Goal: Task Accomplishment & Management: Complete application form

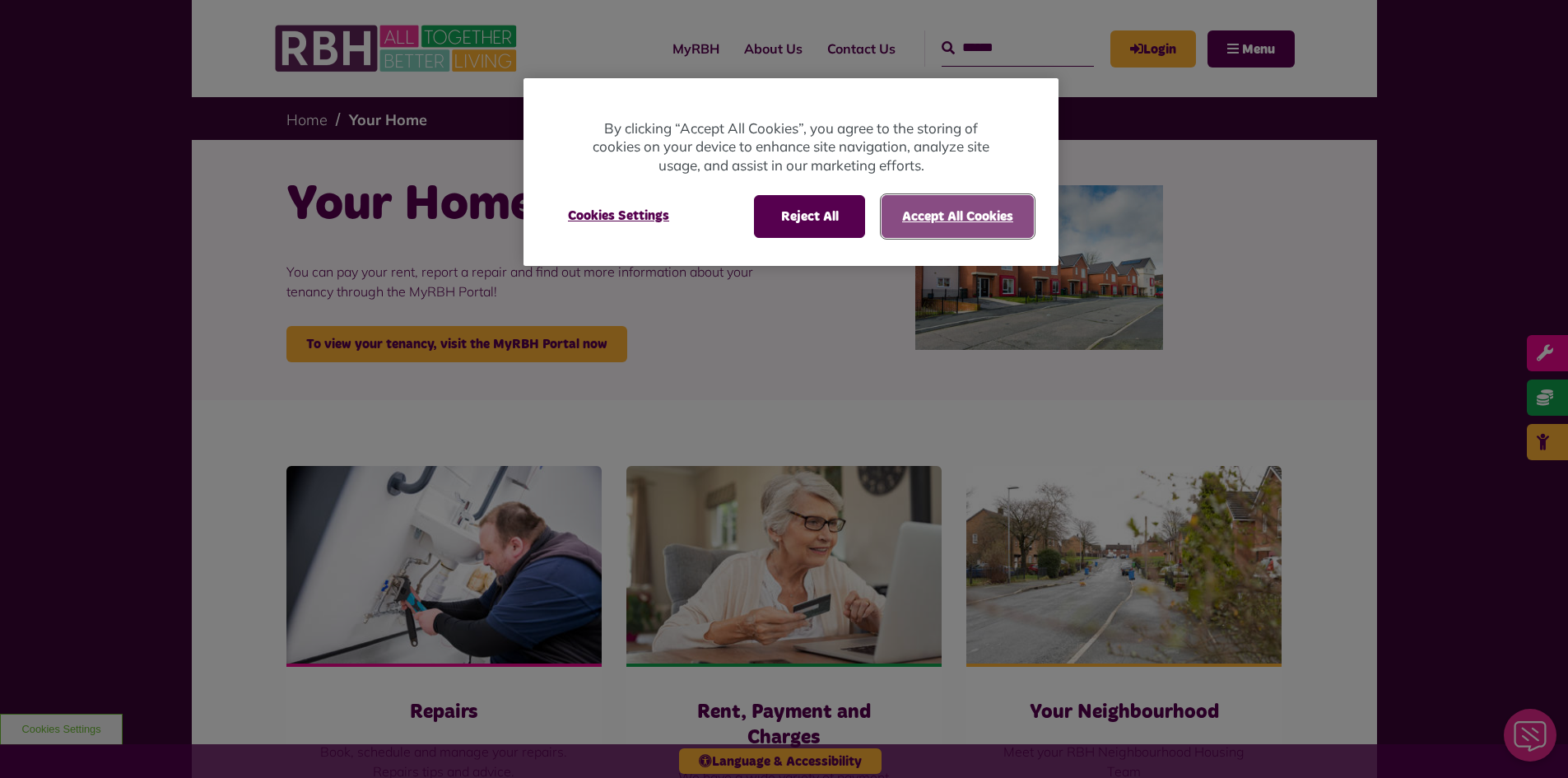
click at [992, 215] on button "Accept All Cookies" at bounding box center [957, 217] width 152 height 43
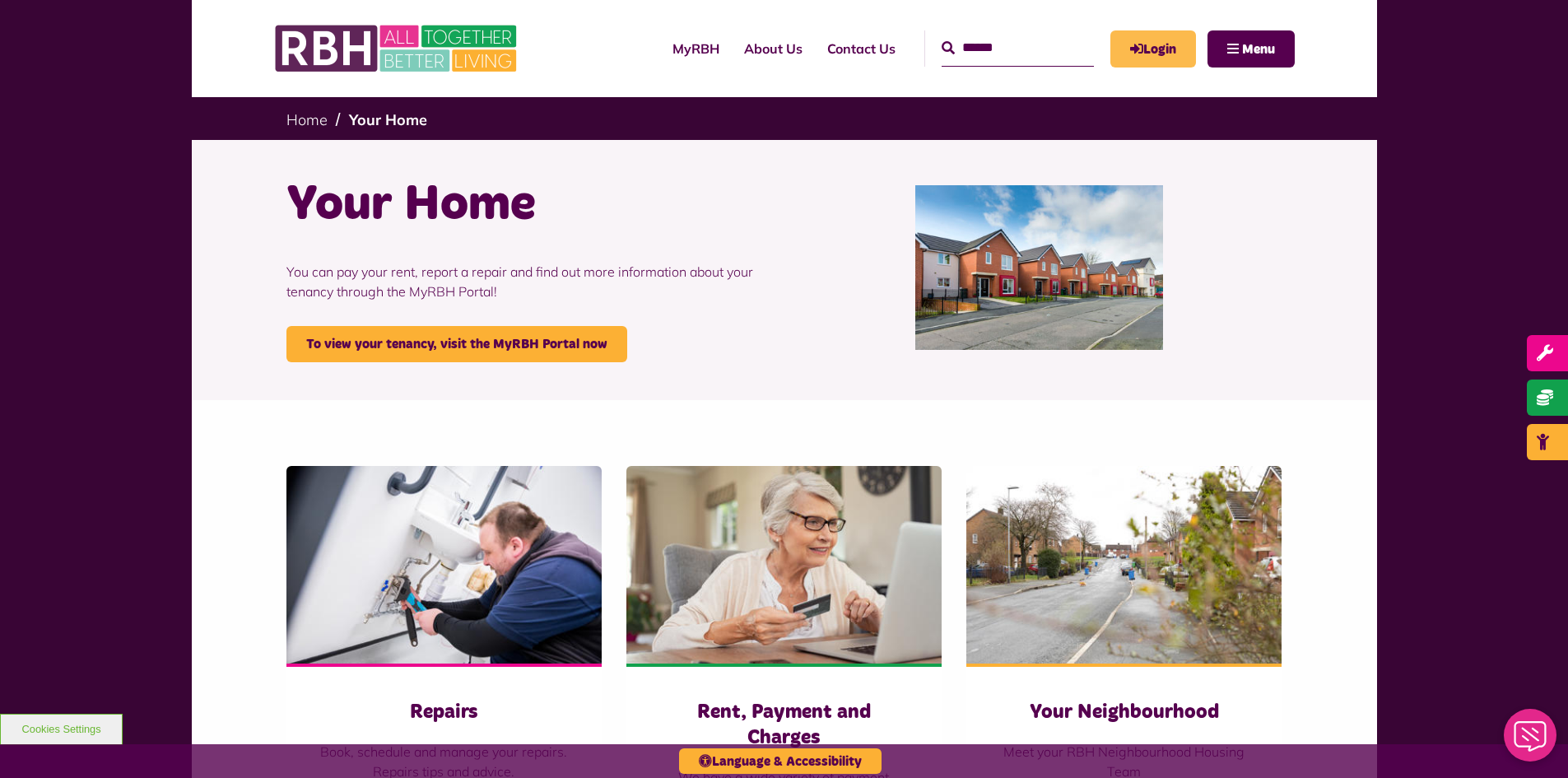
click at [1142, 37] on link "Login" at bounding box center [1153, 48] width 86 height 37
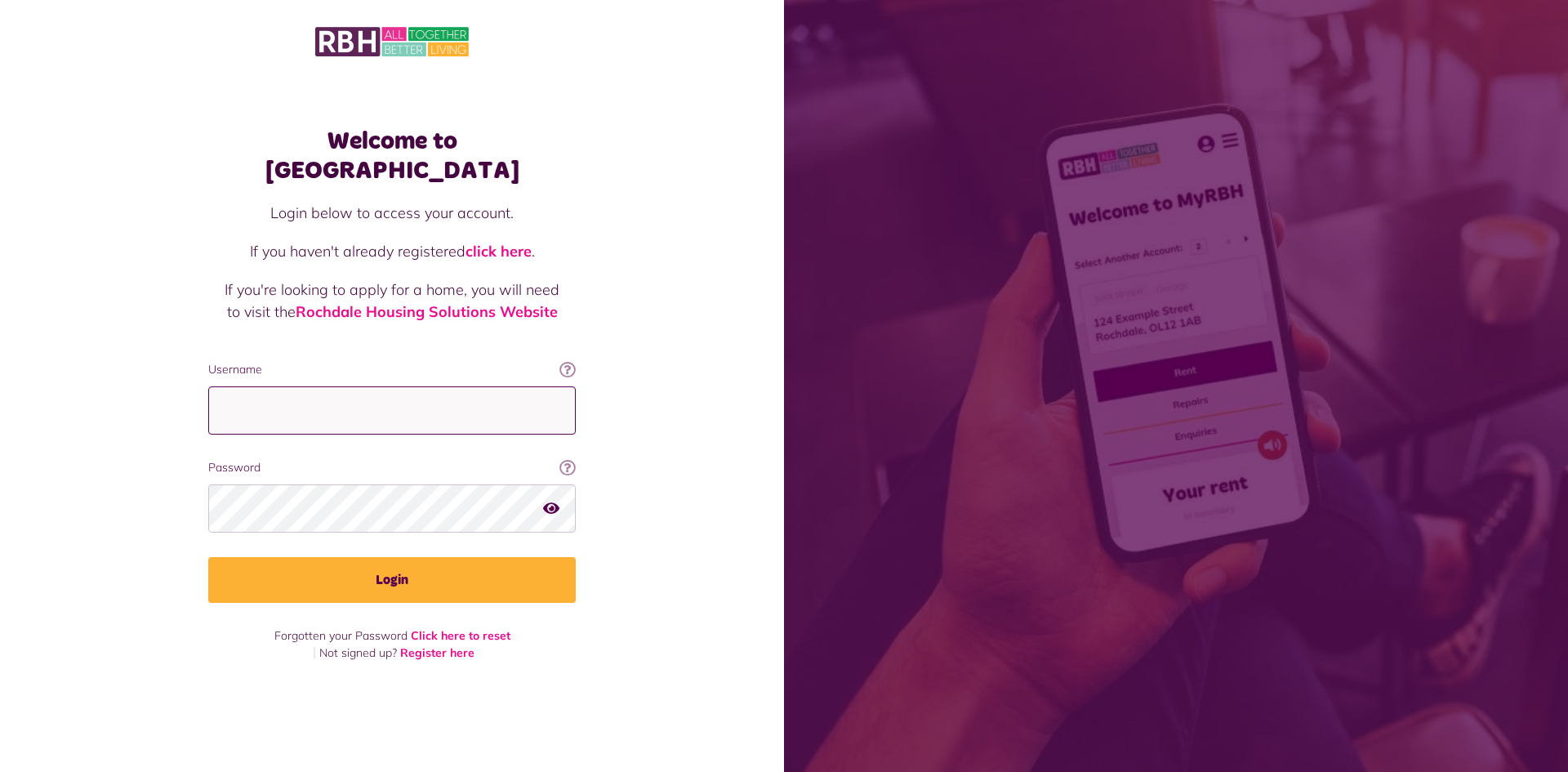
click at [299, 386] on input "Username" at bounding box center [391, 410] width 367 height 49
type input "**********"
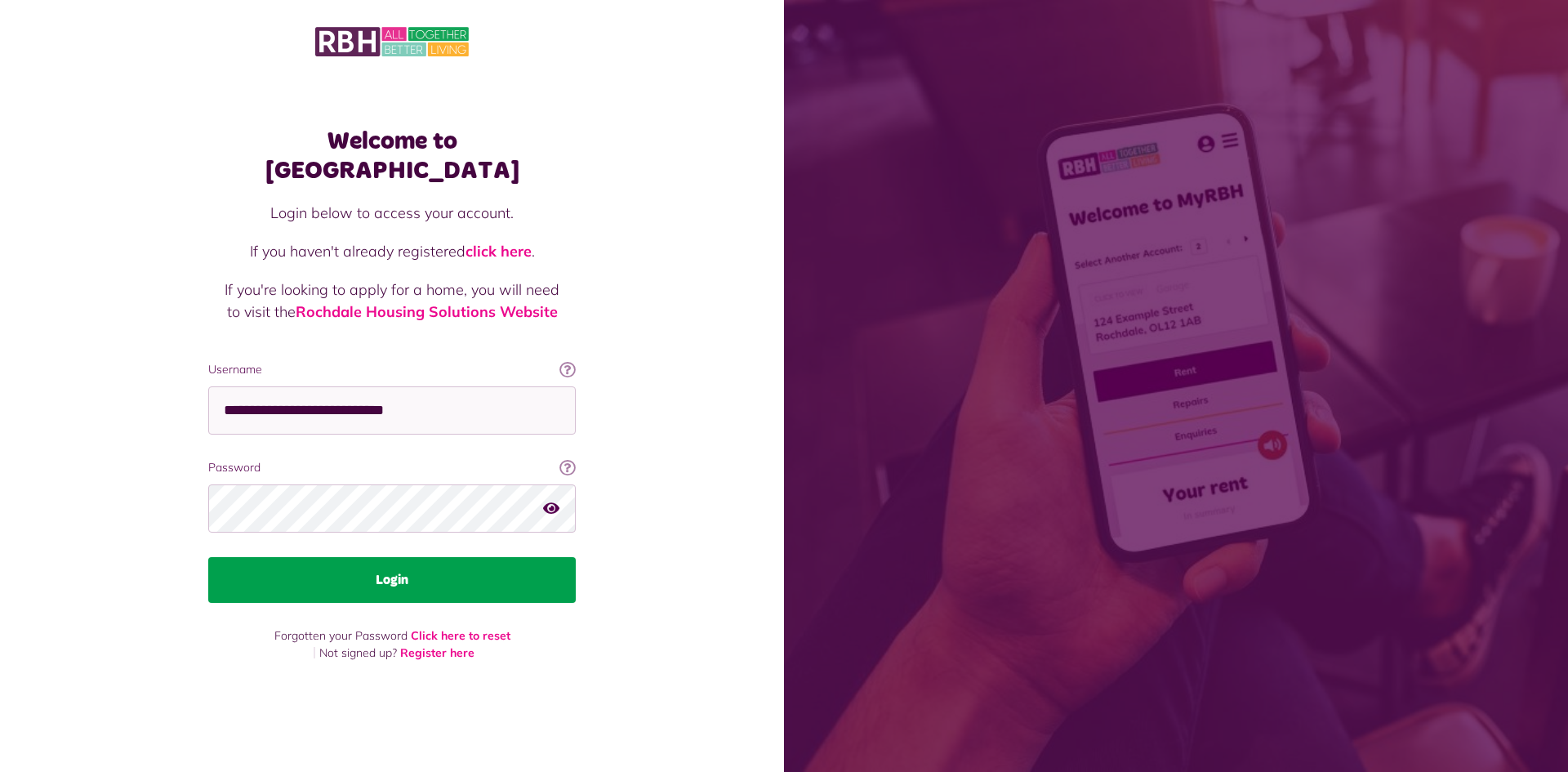
click at [368, 574] on button "Login" at bounding box center [391, 580] width 367 height 46
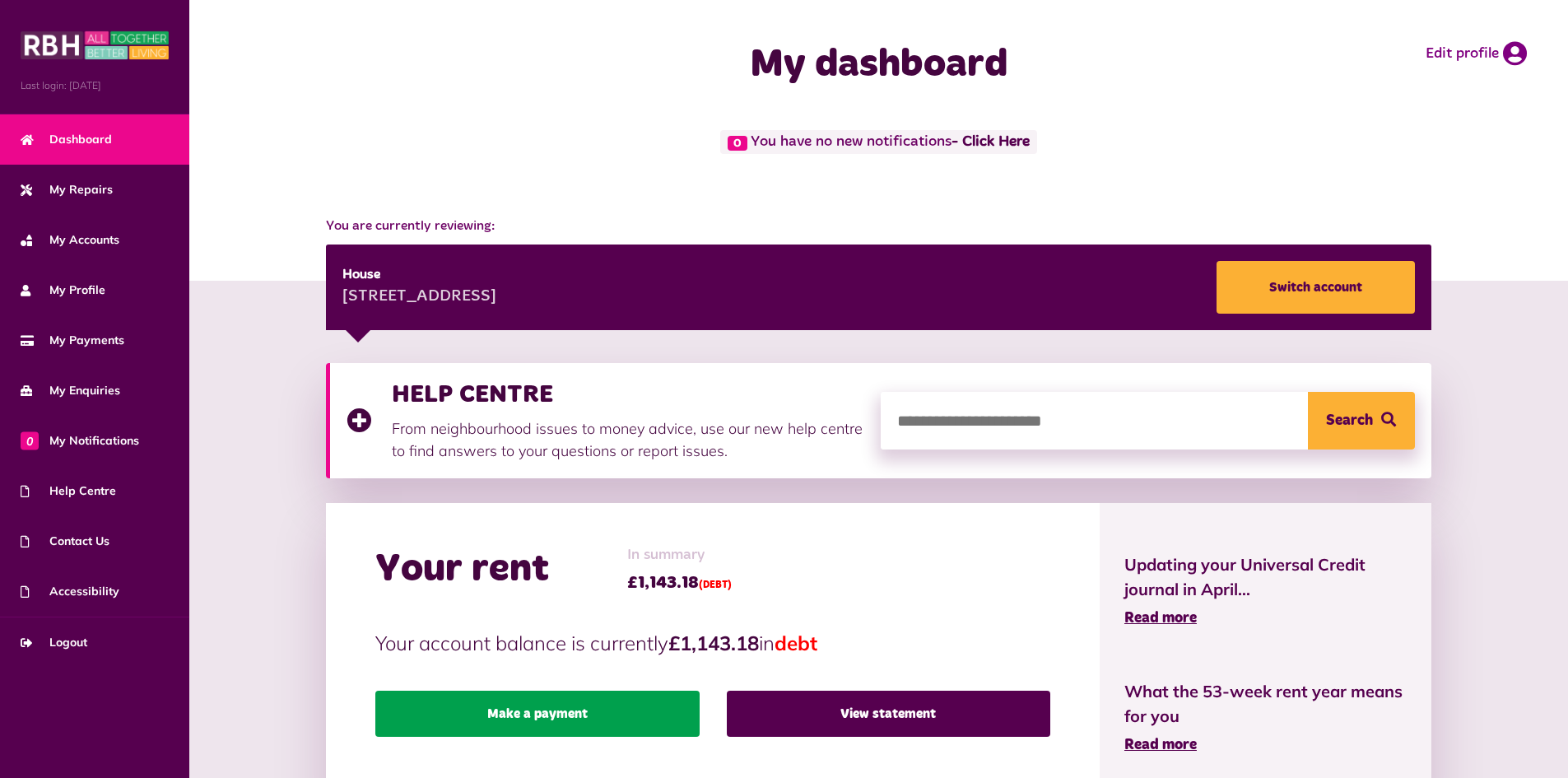
click at [534, 712] on link "Make a payment" at bounding box center [537, 714] width 324 height 46
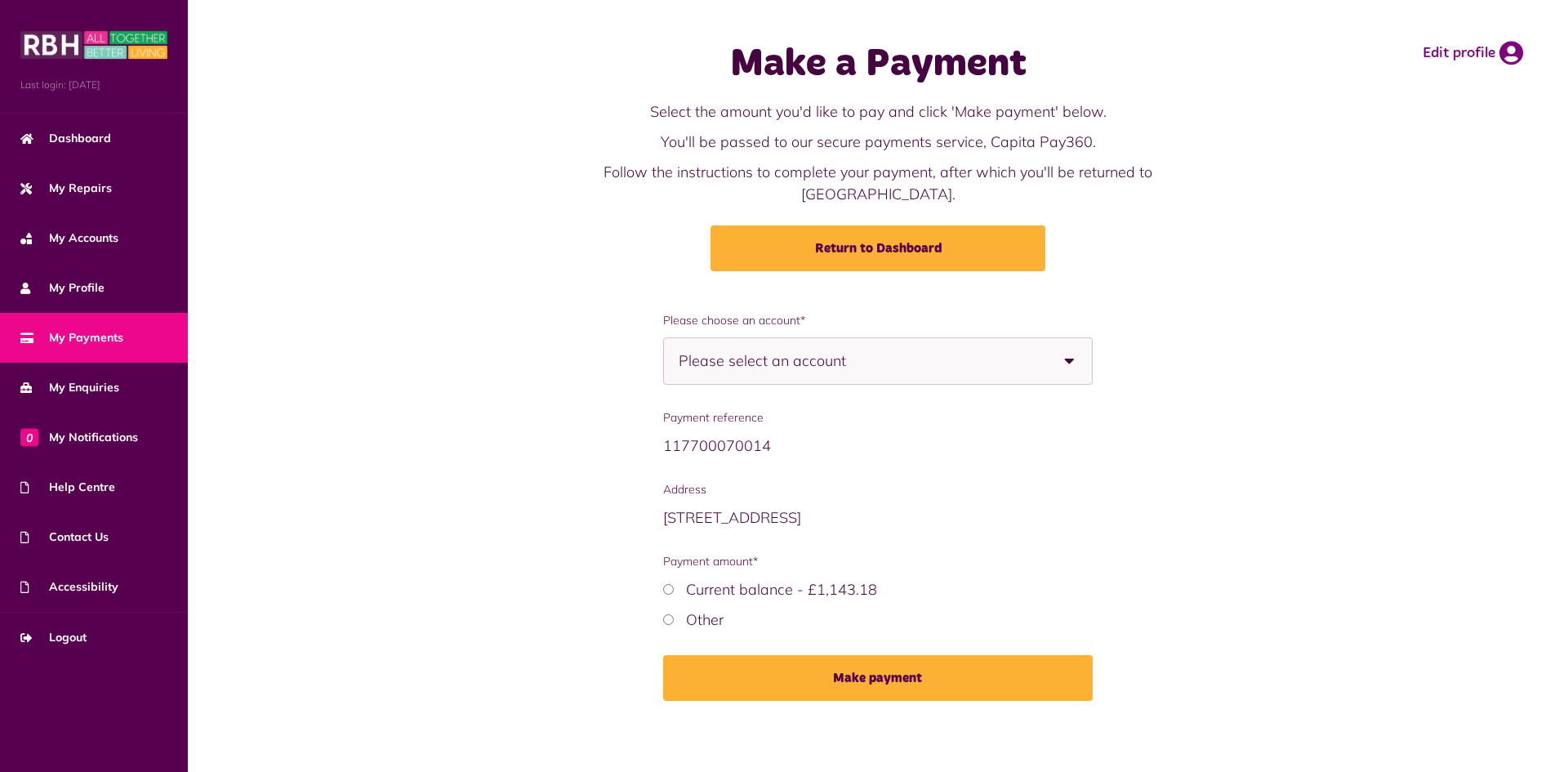
click at [874, 339] on span "Please select an account" at bounding box center [790, 362] width 224 height 46
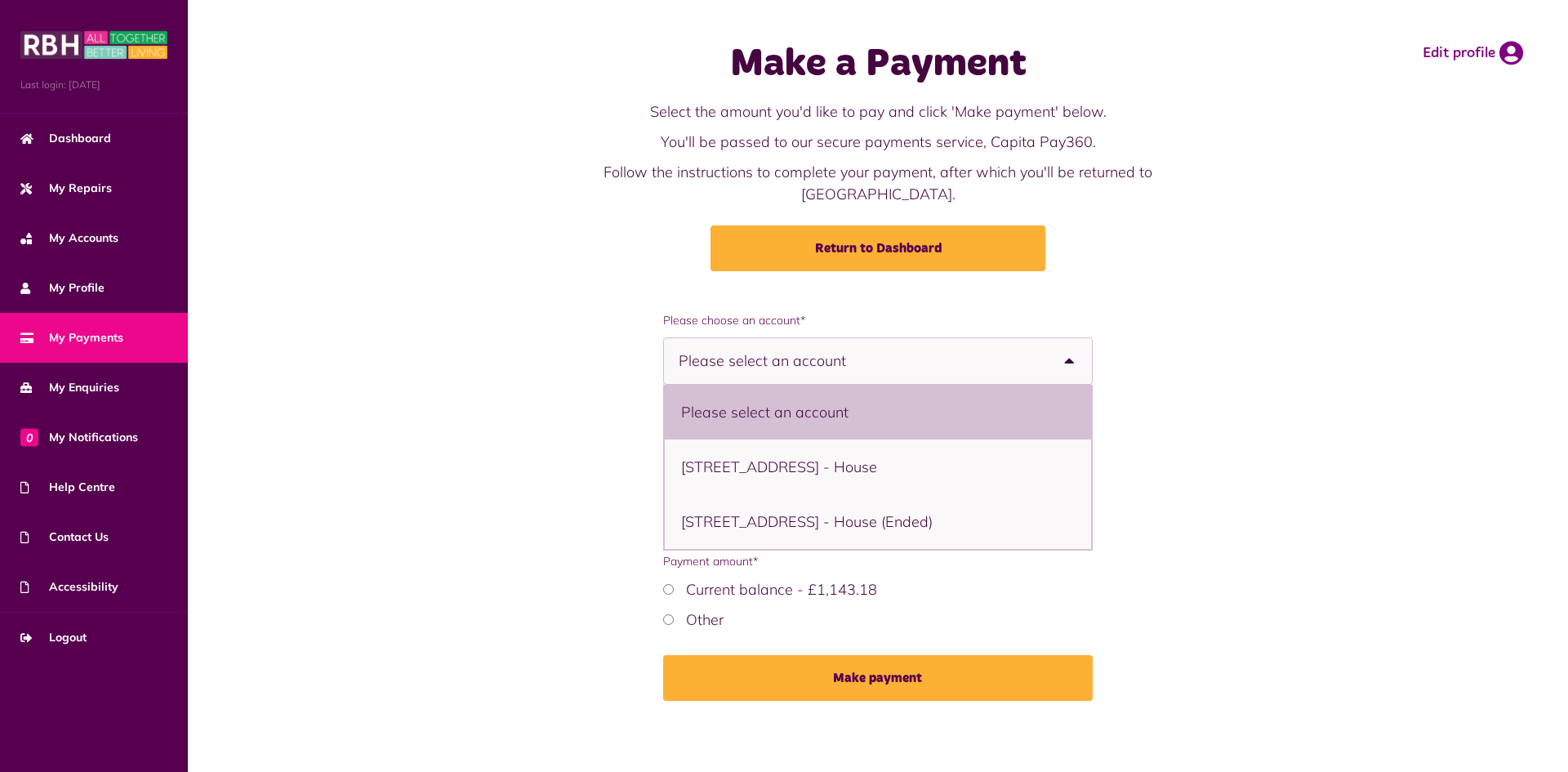
click at [831, 451] on li "7 Balderstone Hall Drive, Rochdale, OL11 2BU - House" at bounding box center [878, 467] width 427 height 55
select select "**********"
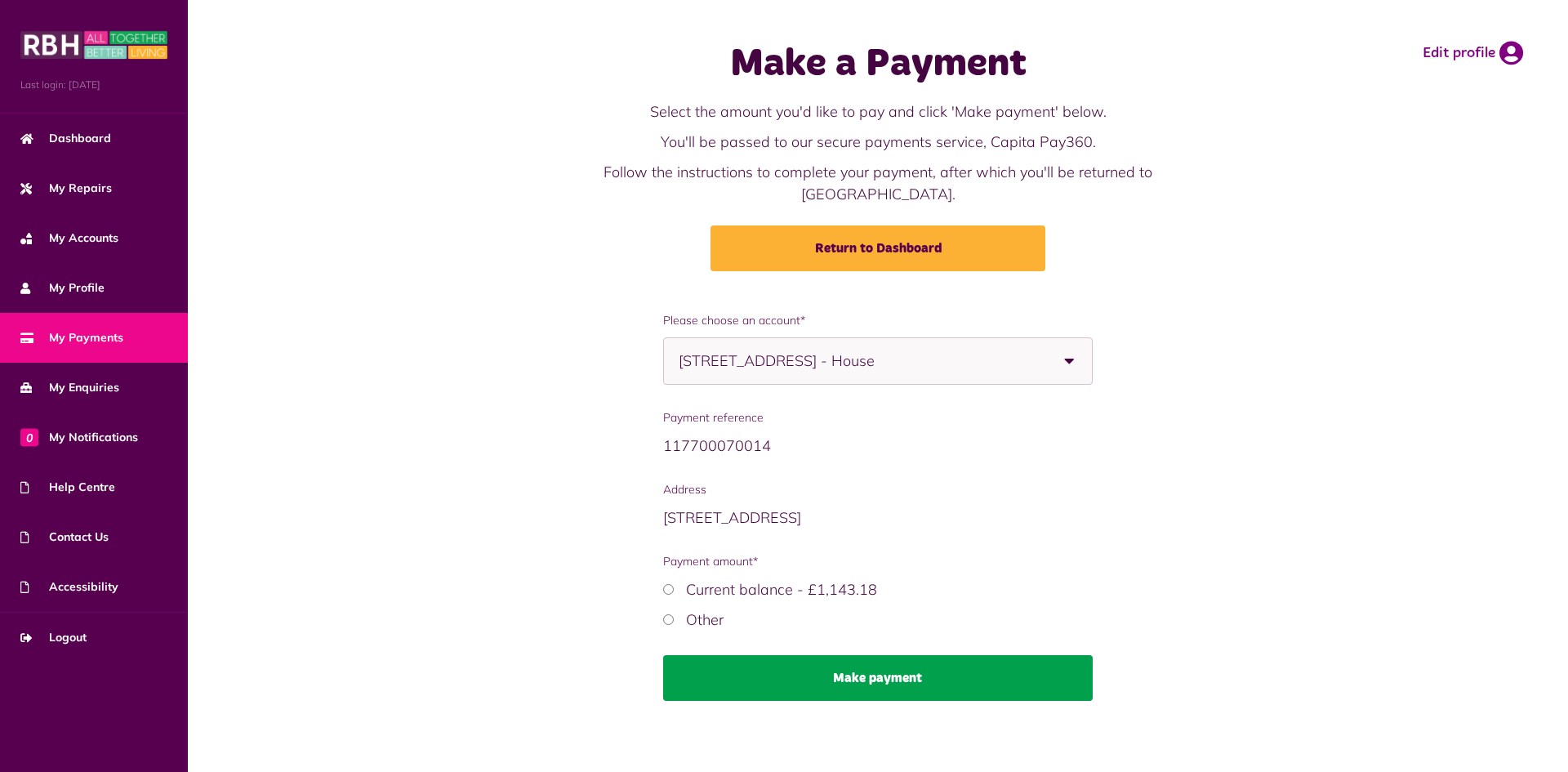
click at [868, 663] on button "Make payment" at bounding box center [878, 678] width 431 height 46
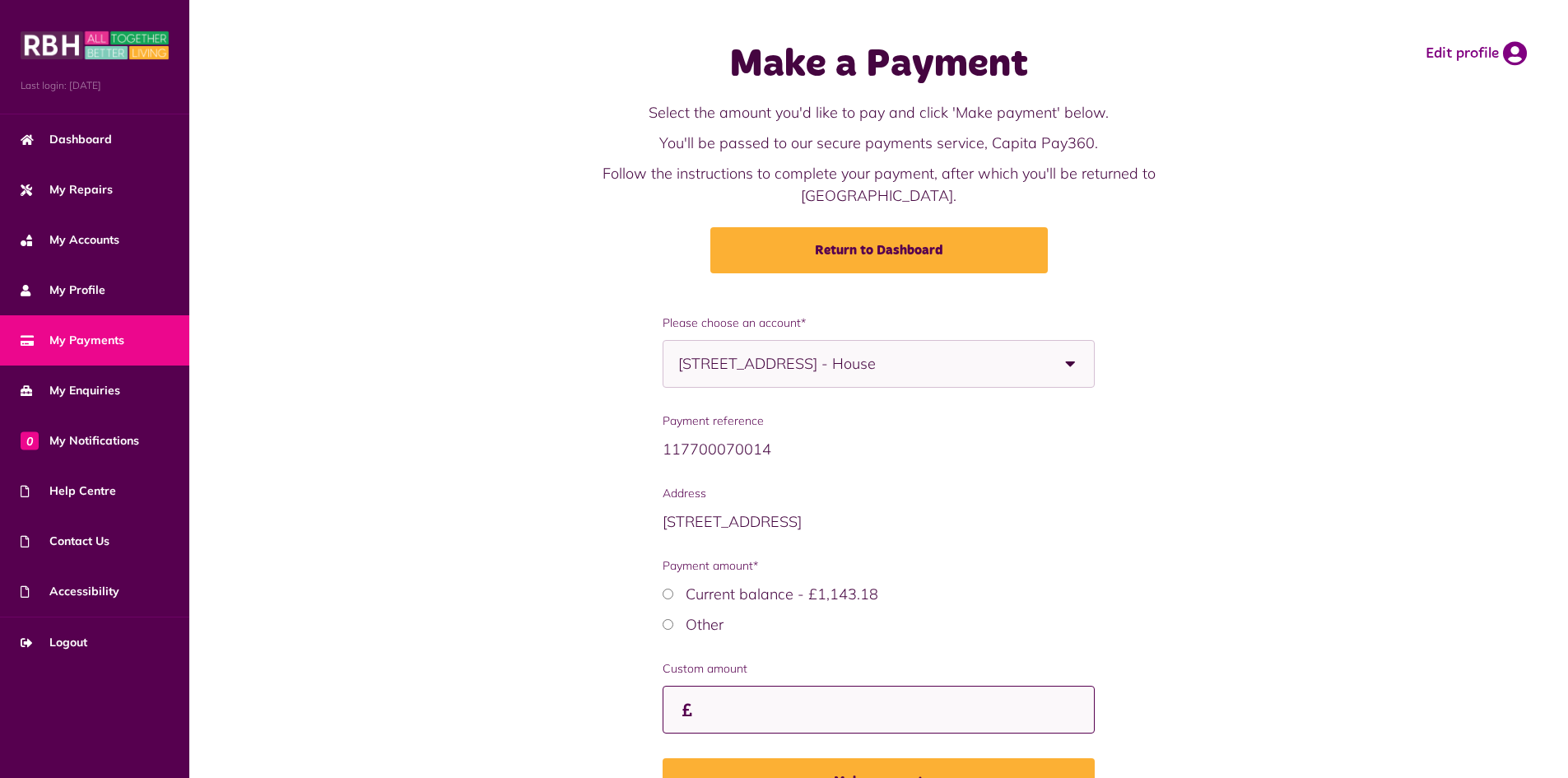
click at [698, 689] on input "Custom amount" at bounding box center [878, 710] width 432 height 49
type input "****"
click at [877, 759] on button "Make payment" at bounding box center [878, 781] width 432 height 46
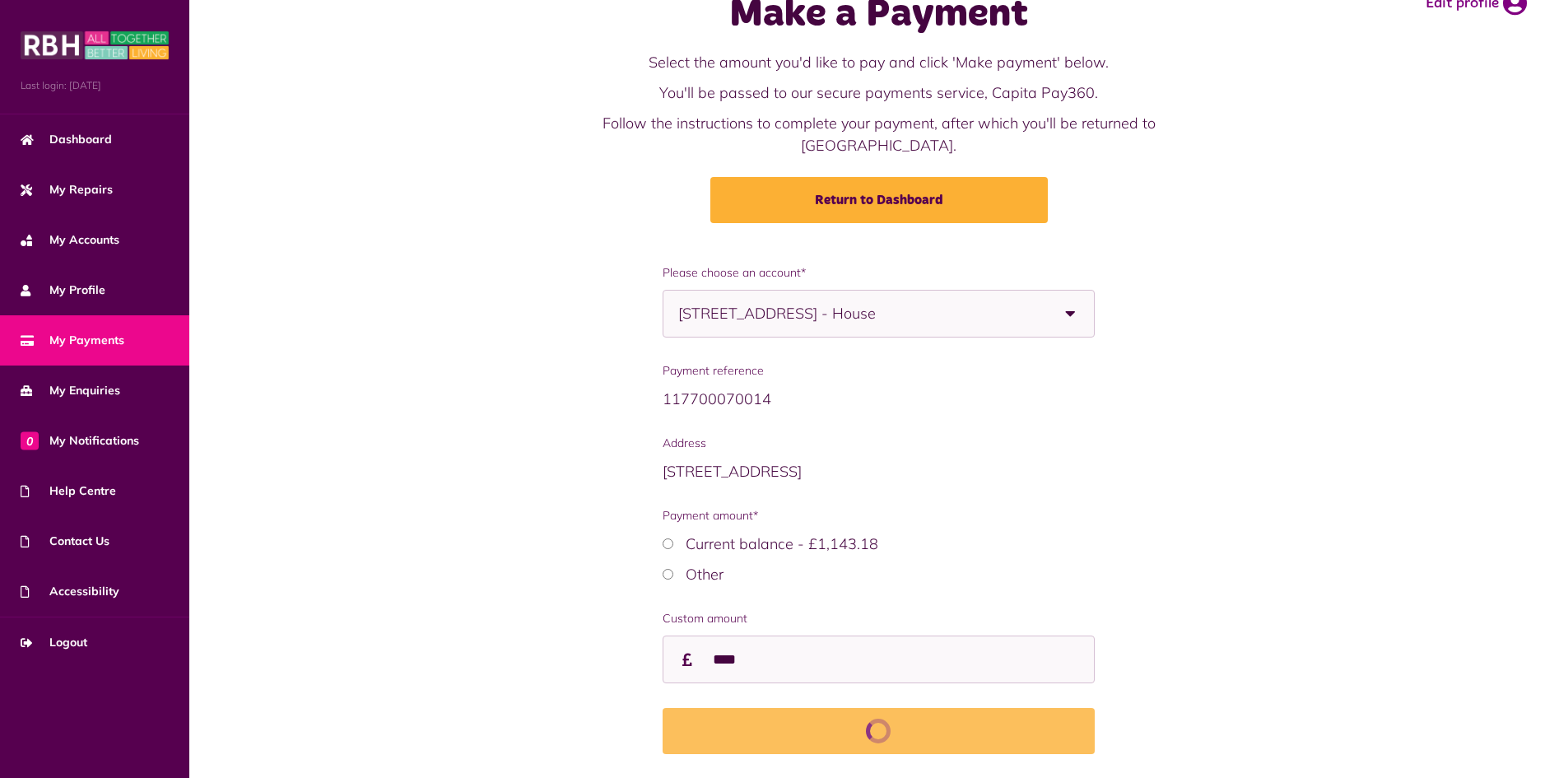
scroll to position [78, 0]
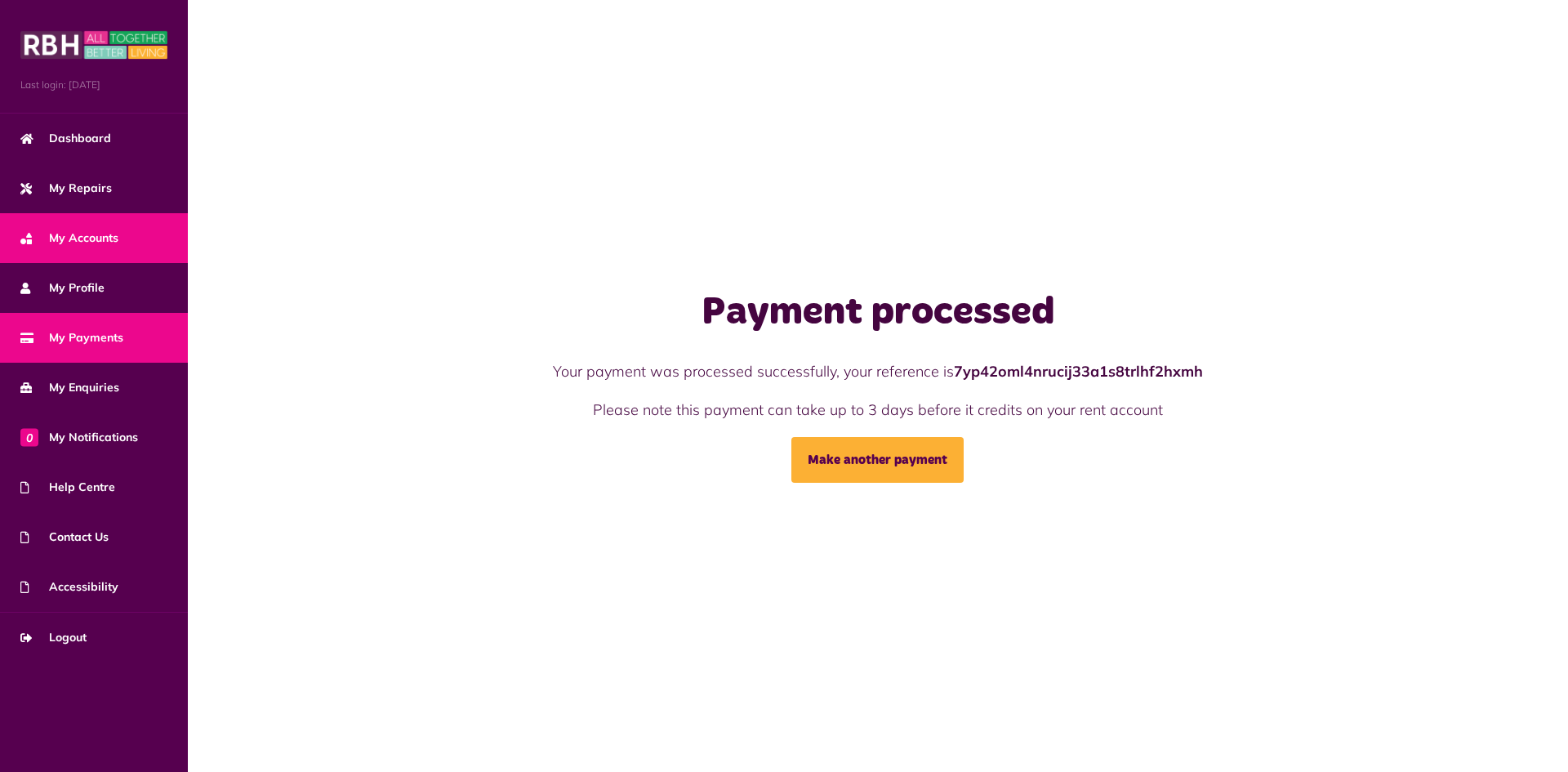
click at [76, 240] on span "My Accounts" at bounding box center [69, 238] width 98 height 17
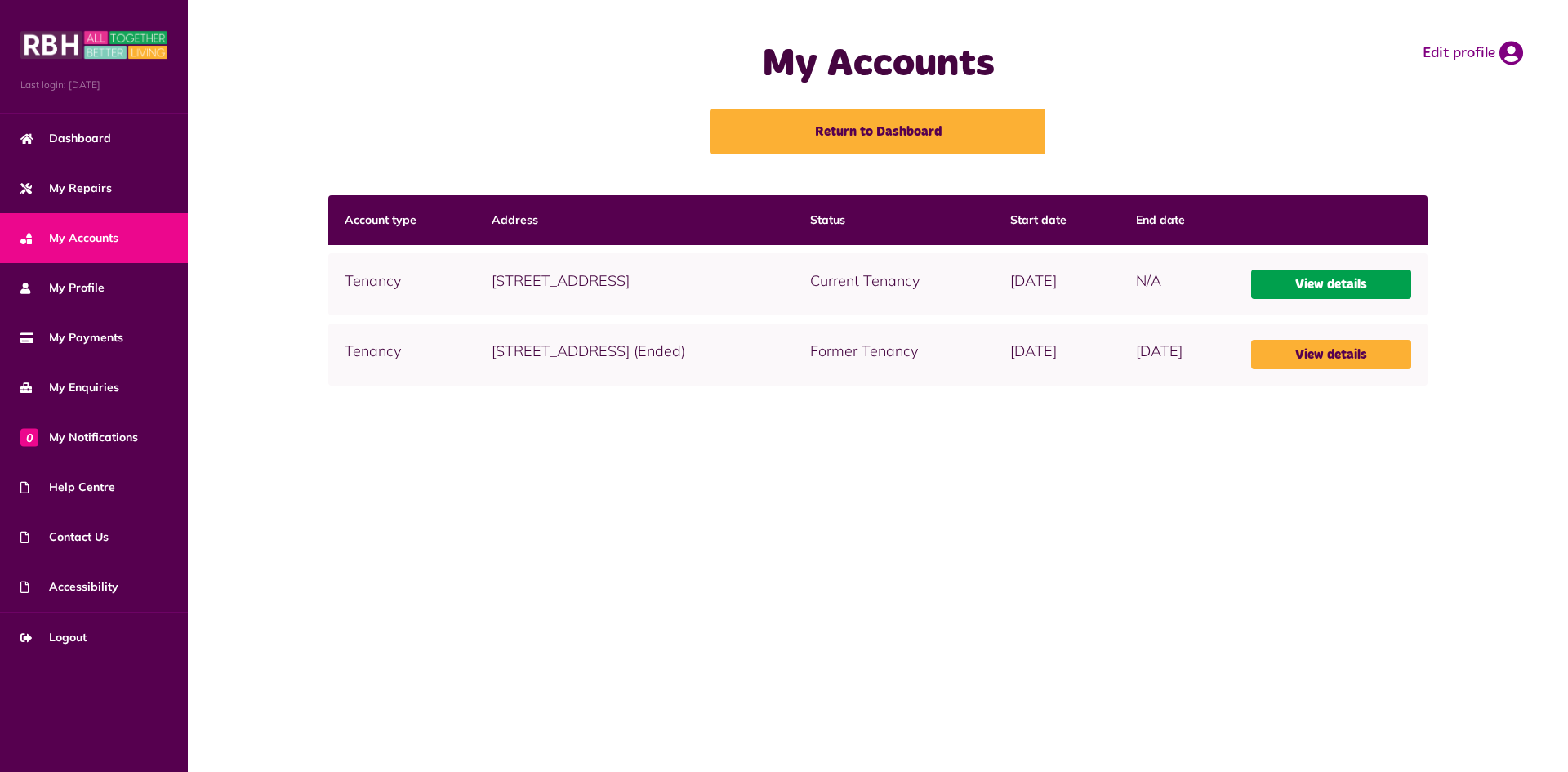
click at [1386, 279] on link "View details" at bounding box center [1332, 284] width 161 height 29
click at [1352, 284] on link "View details" at bounding box center [1332, 284] width 161 height 29
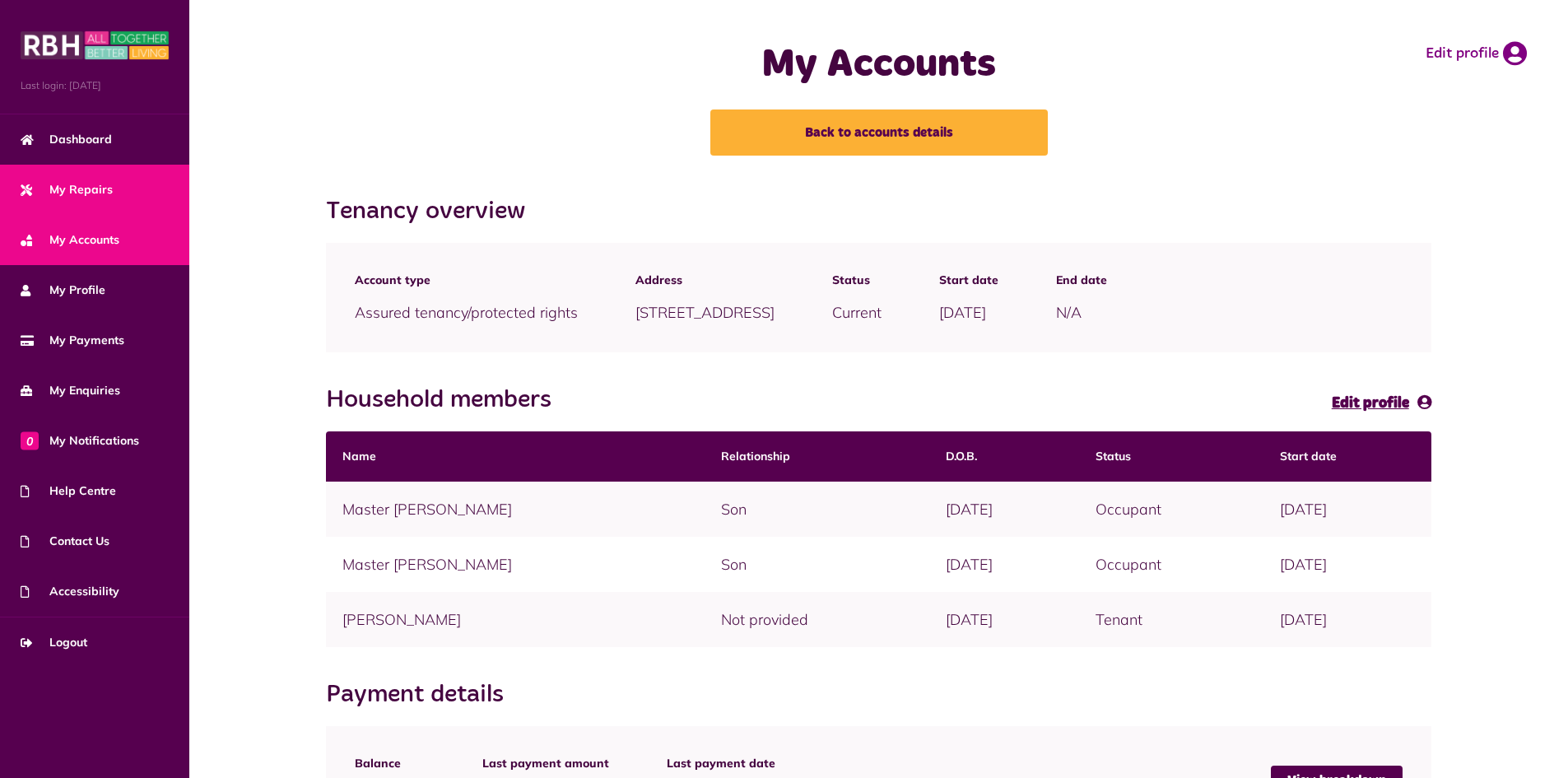
click at [149, 198] on link "My Repairs" at bounding box center [95, 190] width 189 height 50
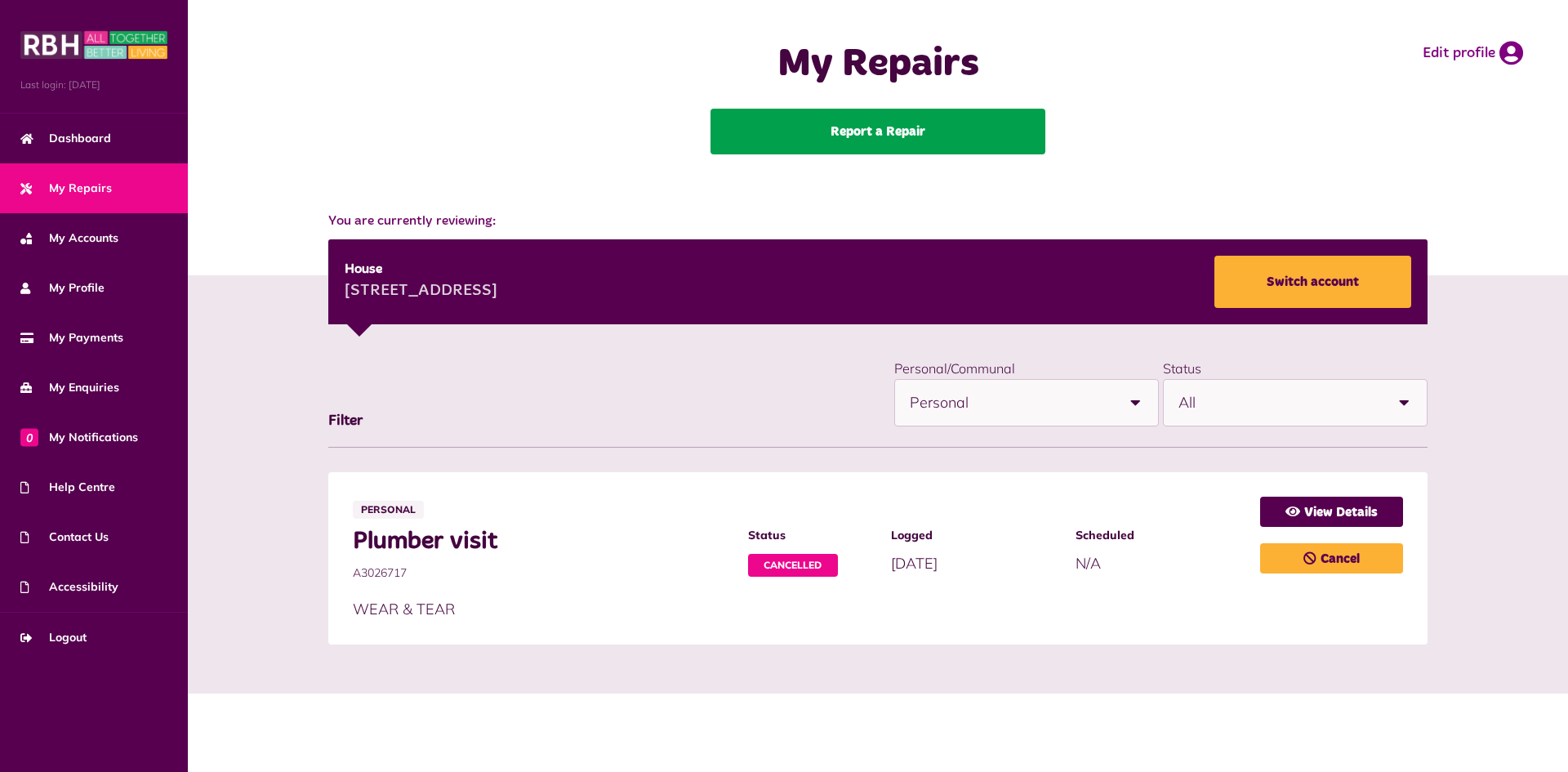
click at [866, 133] on link "Report a Repair" at bounding box center [877, 131] width 335 height 46
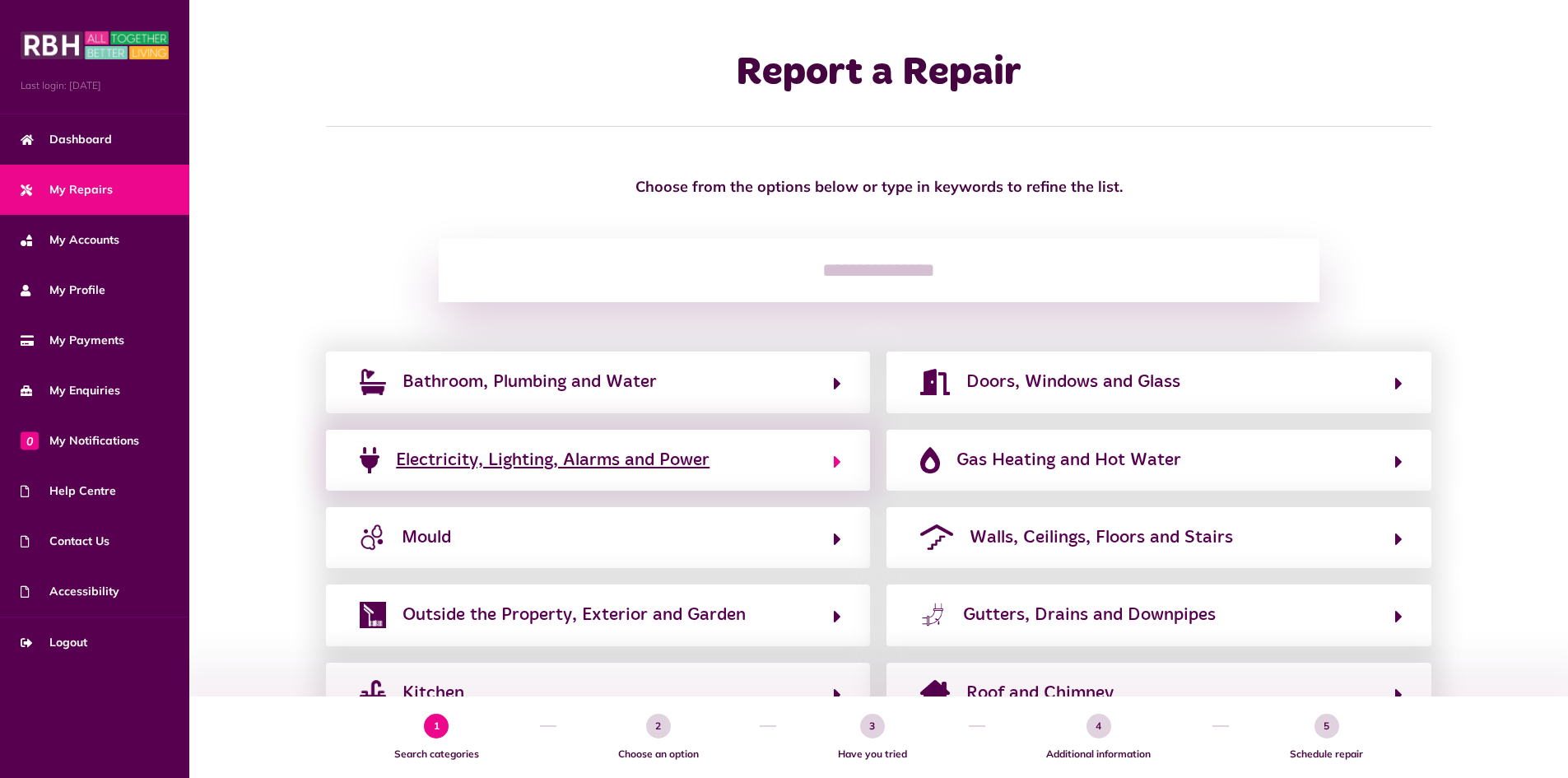
click at [625, 471] on span "Electricity, Lighting, Alarms and Power" at bounding box center [552, 460] width 314 height 27
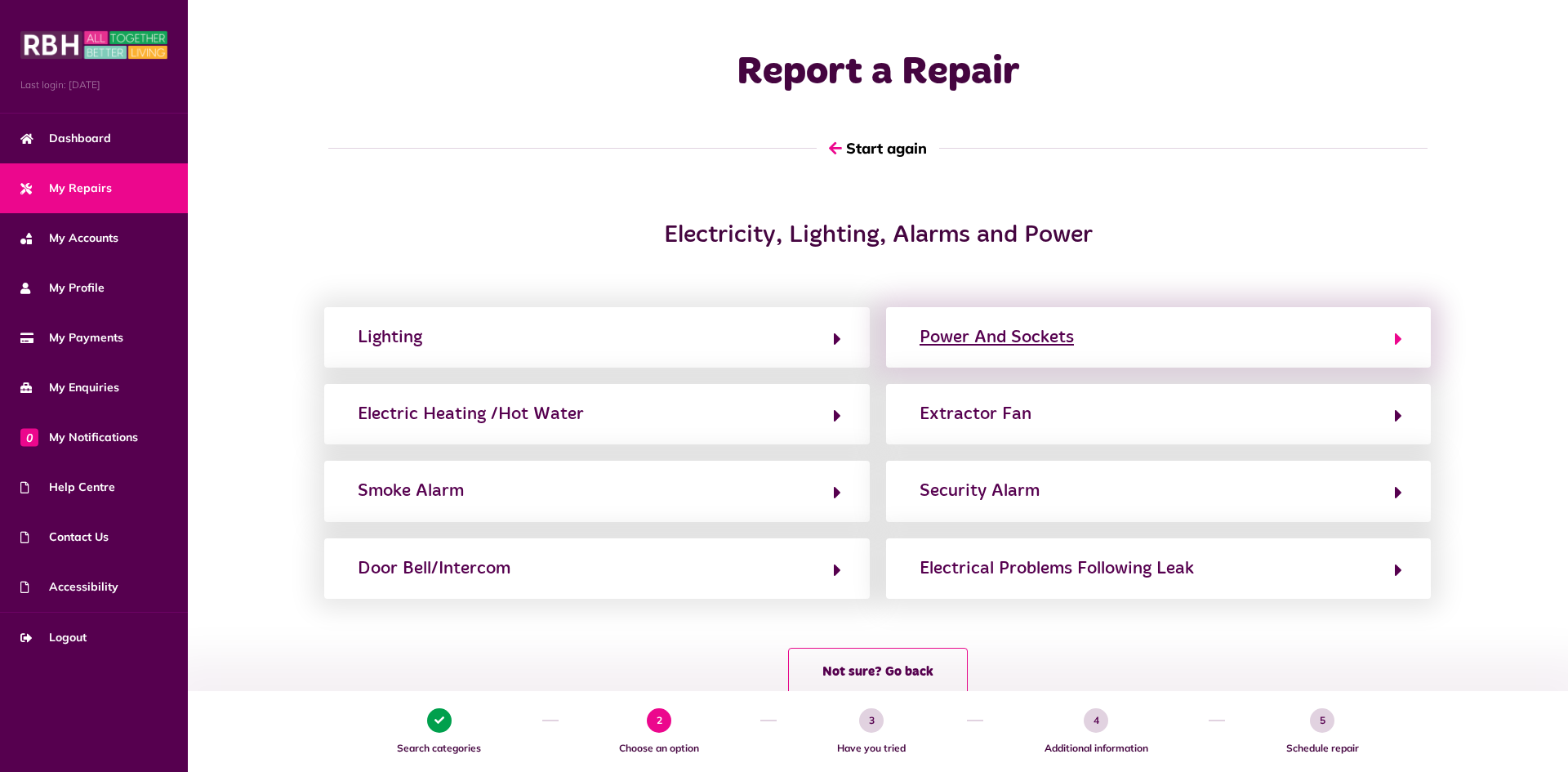
click at [1030, 344] on div "Power And Sockets" at bounding box center [997, 337] width 154 height 26
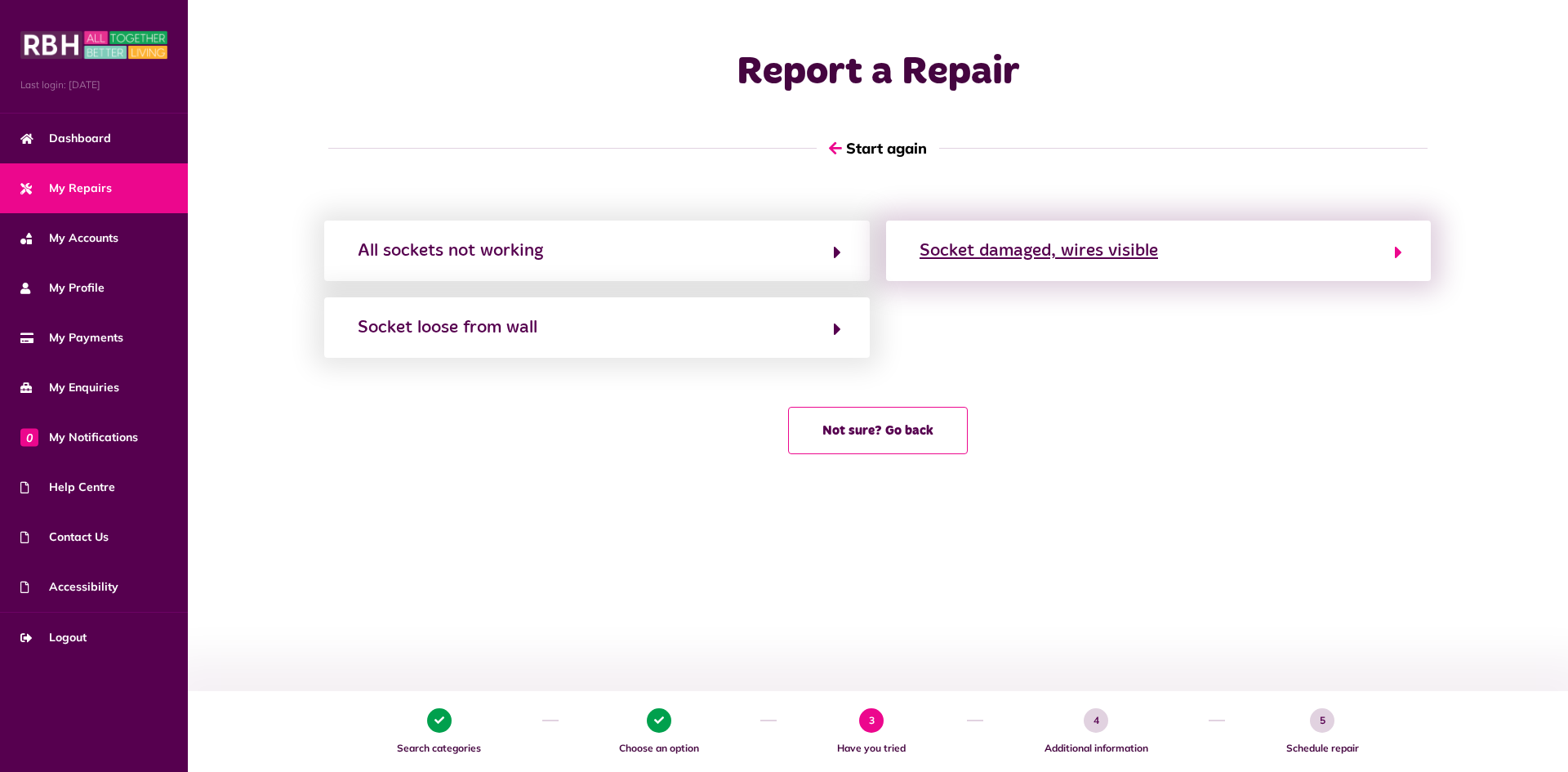
click at [934, 264] on button "Socket damaged, wires visible" at bounding box center [1159, 251] width 488 height 28
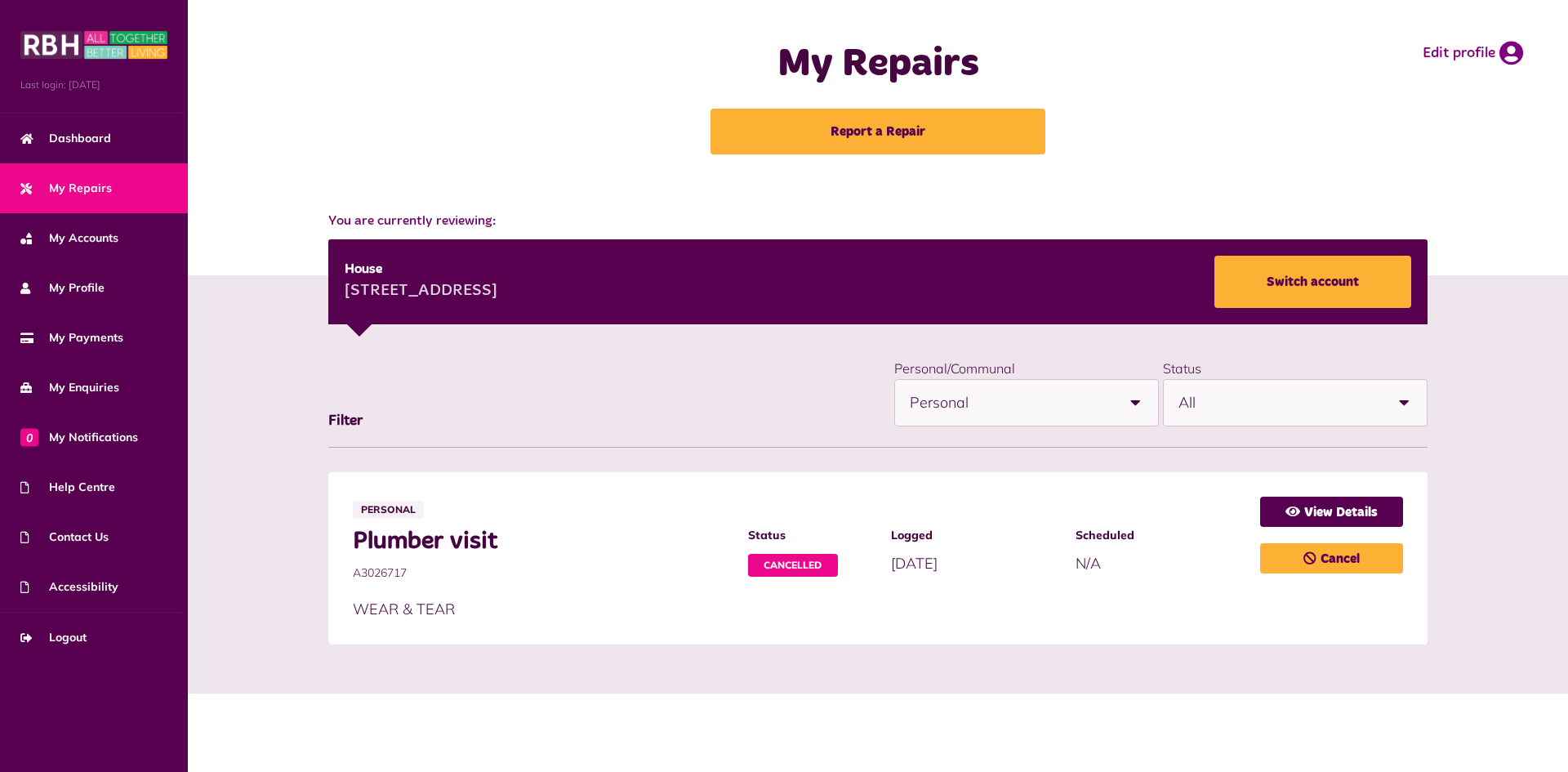
click at [950, 410] on span "Personal" at bounding box center [1011, 403] width 203 height 46
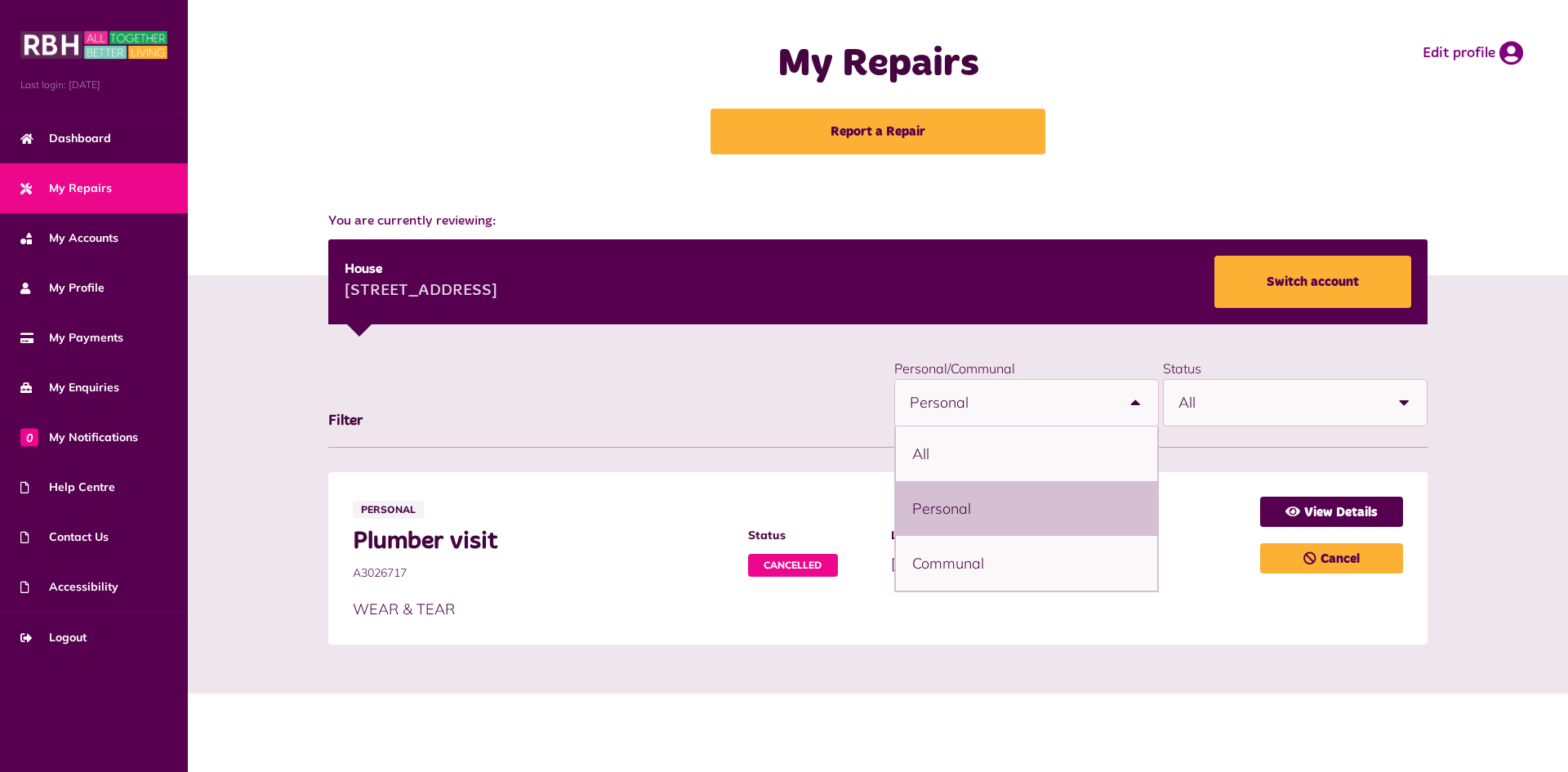
click at [497, 398] on div "**********" at bounding box center [878, 403] width 1100 height 90
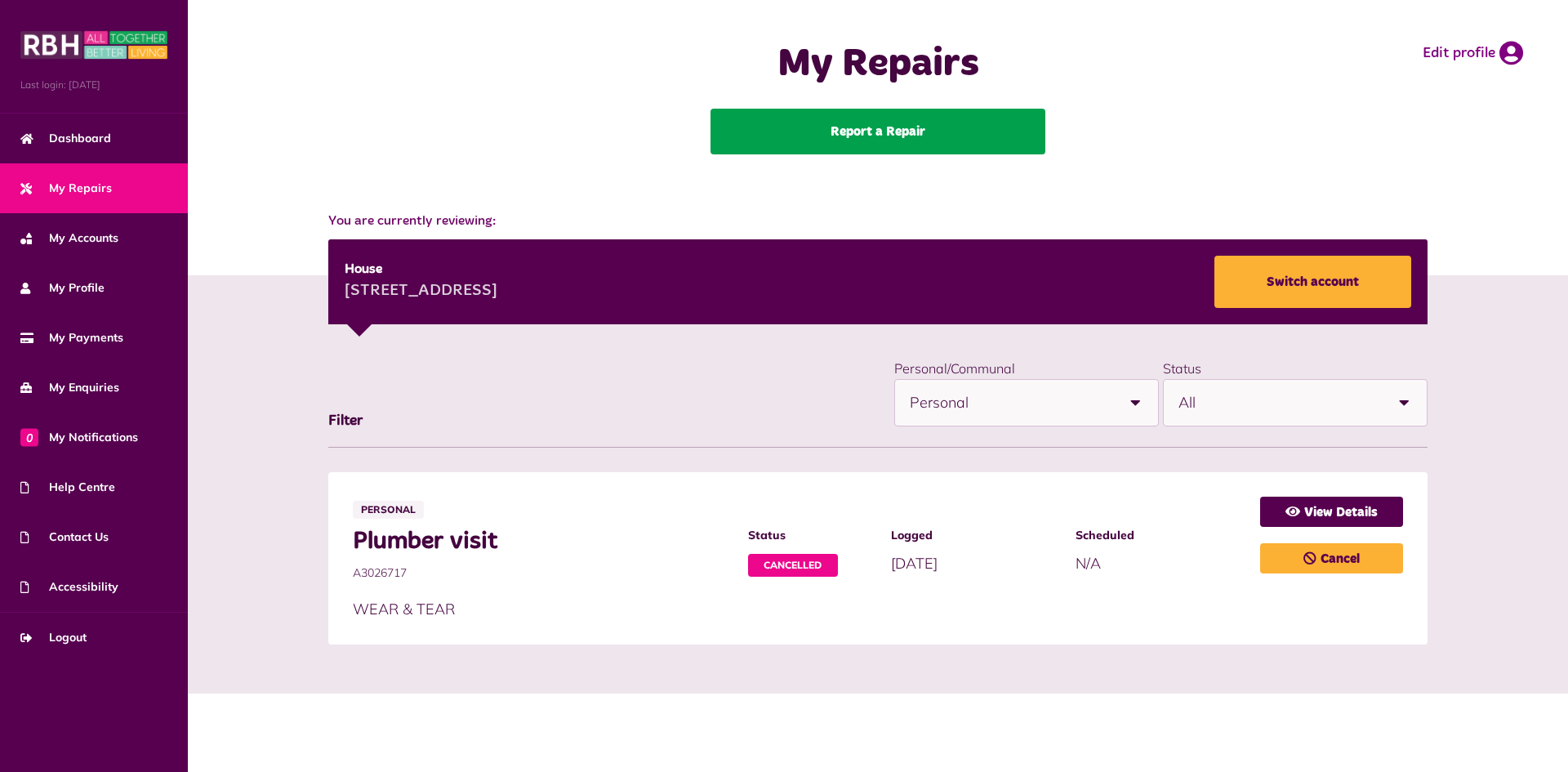
click at [863, 127] on link "Report a Repair" at bounding box center [877, 131] width 335 height 46
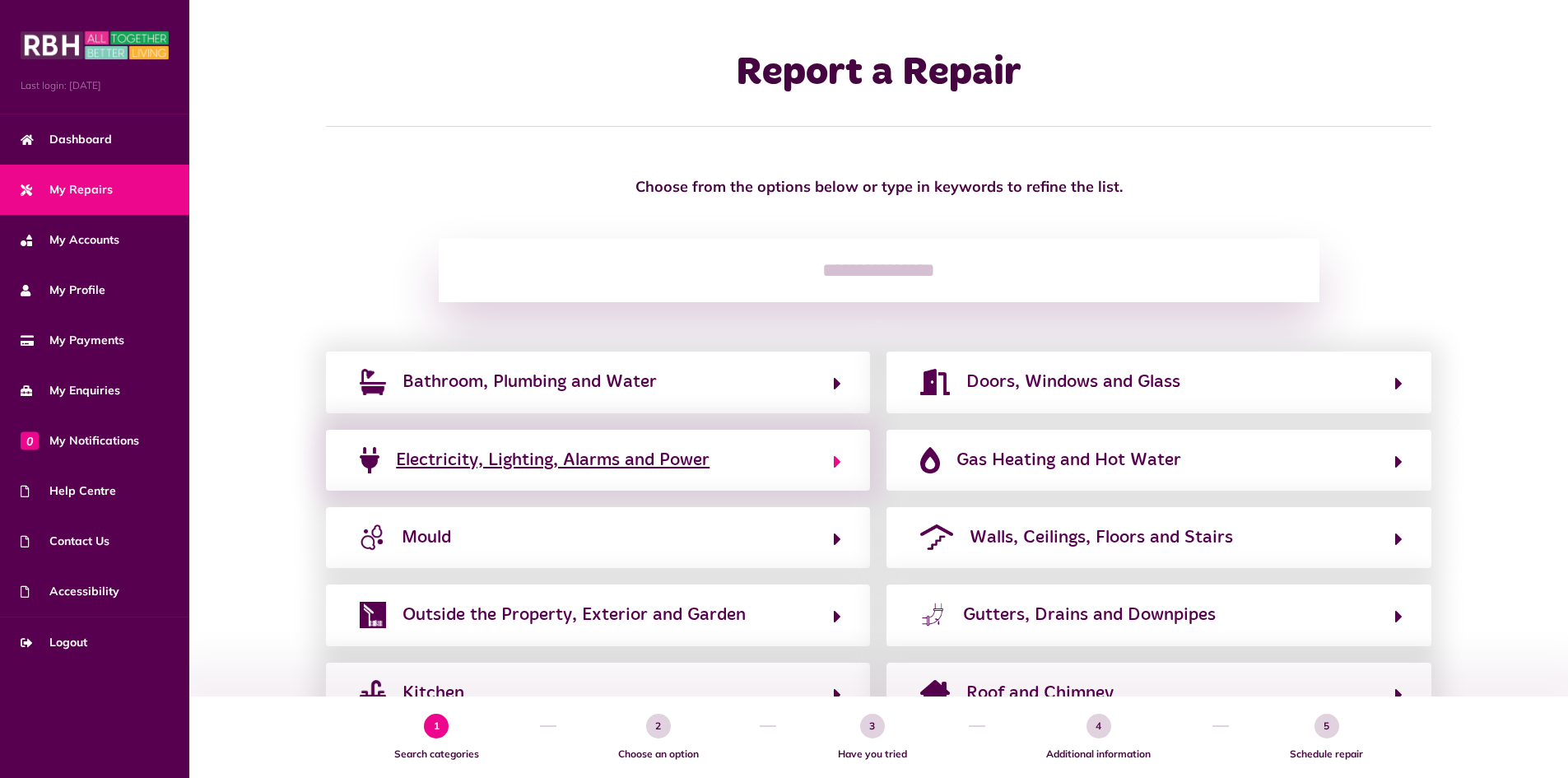
click at [510, 458] on span "Electricity, Lighting, Alarms and Power" at bounding box center [552, 460] width 314 height 27
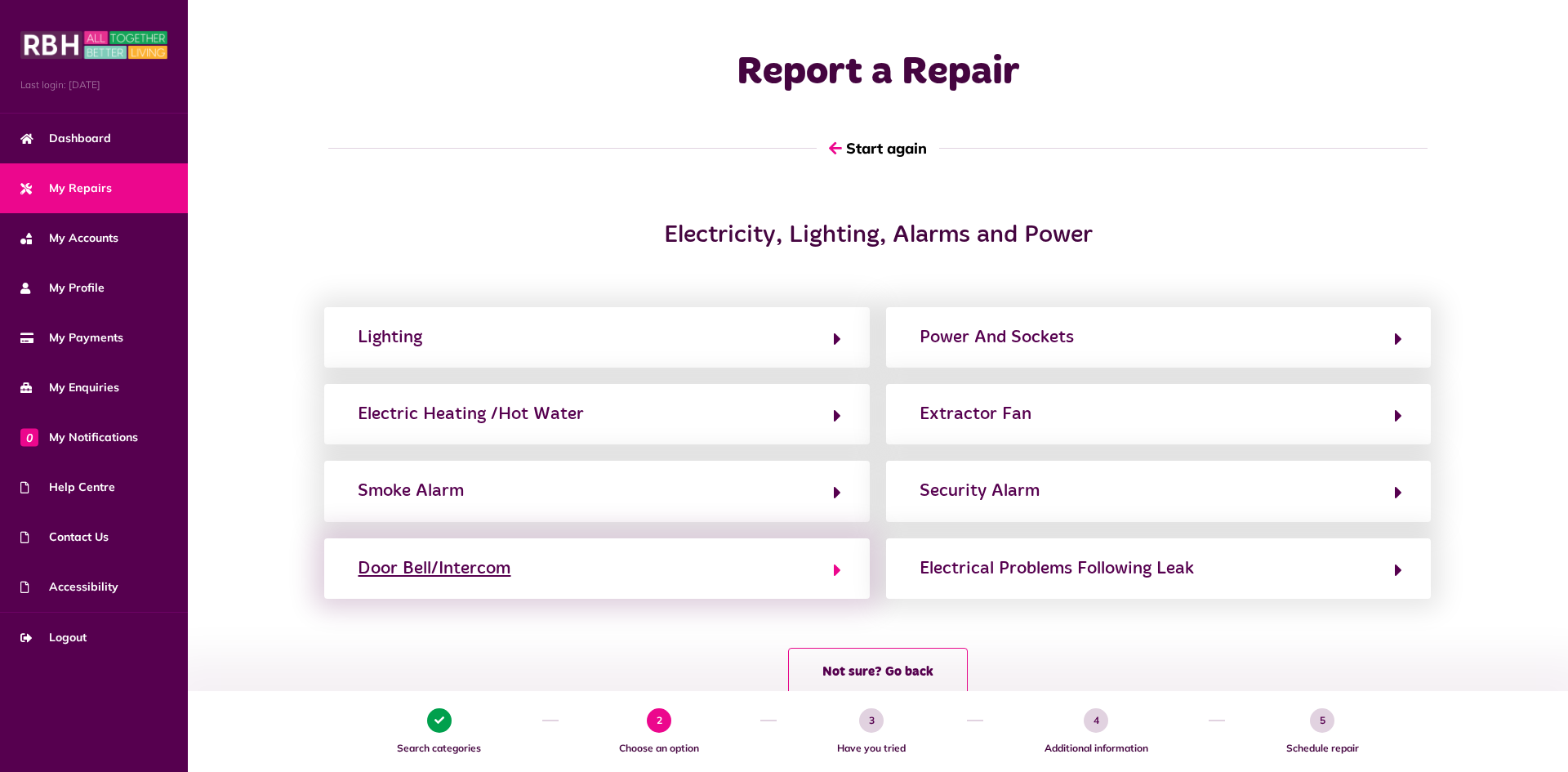
click at [471, 571] on div "Door Bell/Intercom" at bounding box center [434, 568] width 153 height 26
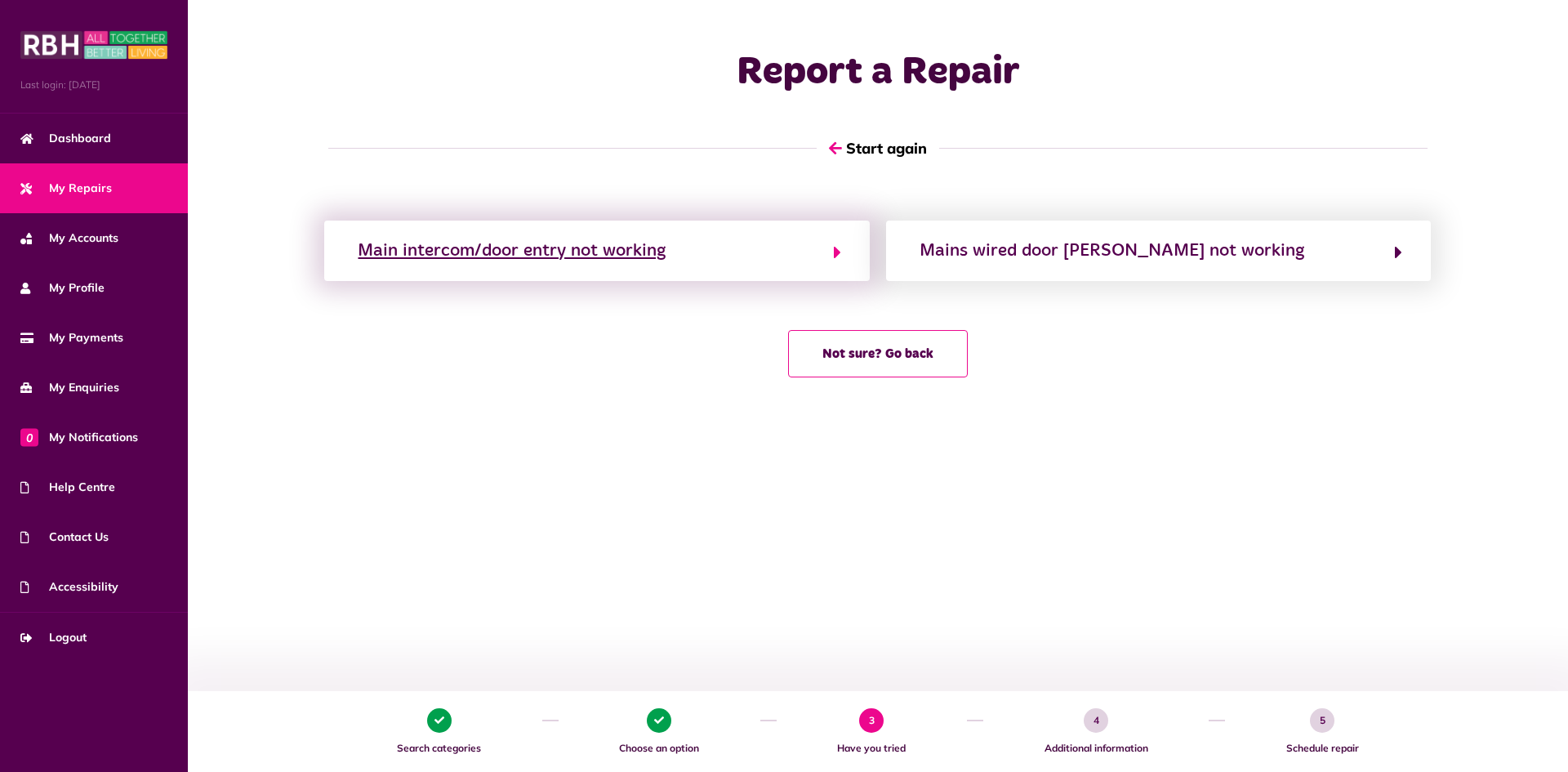
click at [425, 256] on div "Main intercom/door entry not working" at bounding box center [512, 251] width 308 height 26
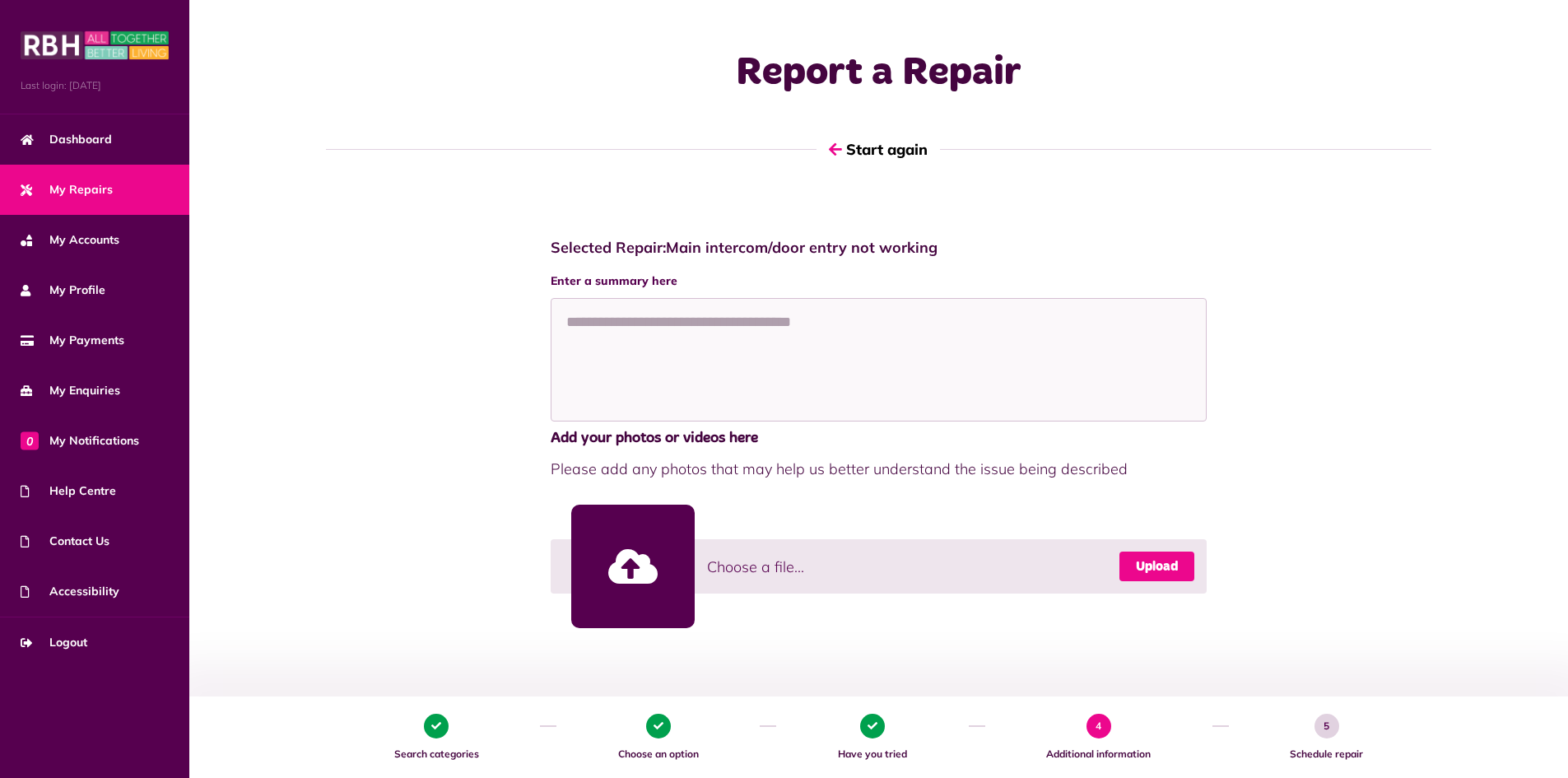
click at [1180, 574] on link "Upload" at bounding box center [1156, 567] width 75 height 29
click at [595, 308] on textarea at bounding box center [879, 360] width 657 height 124
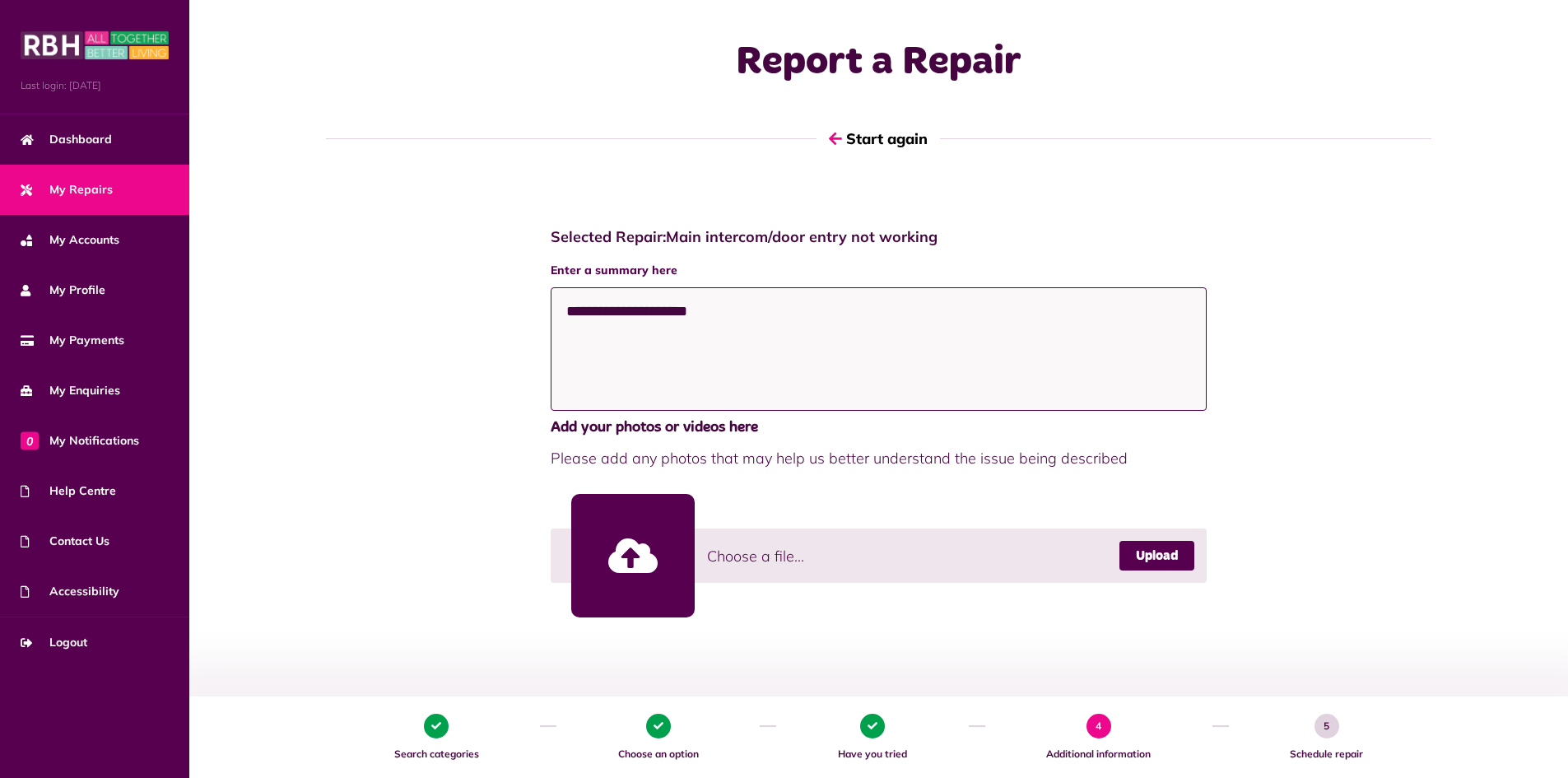
scroll to position [207, 0]
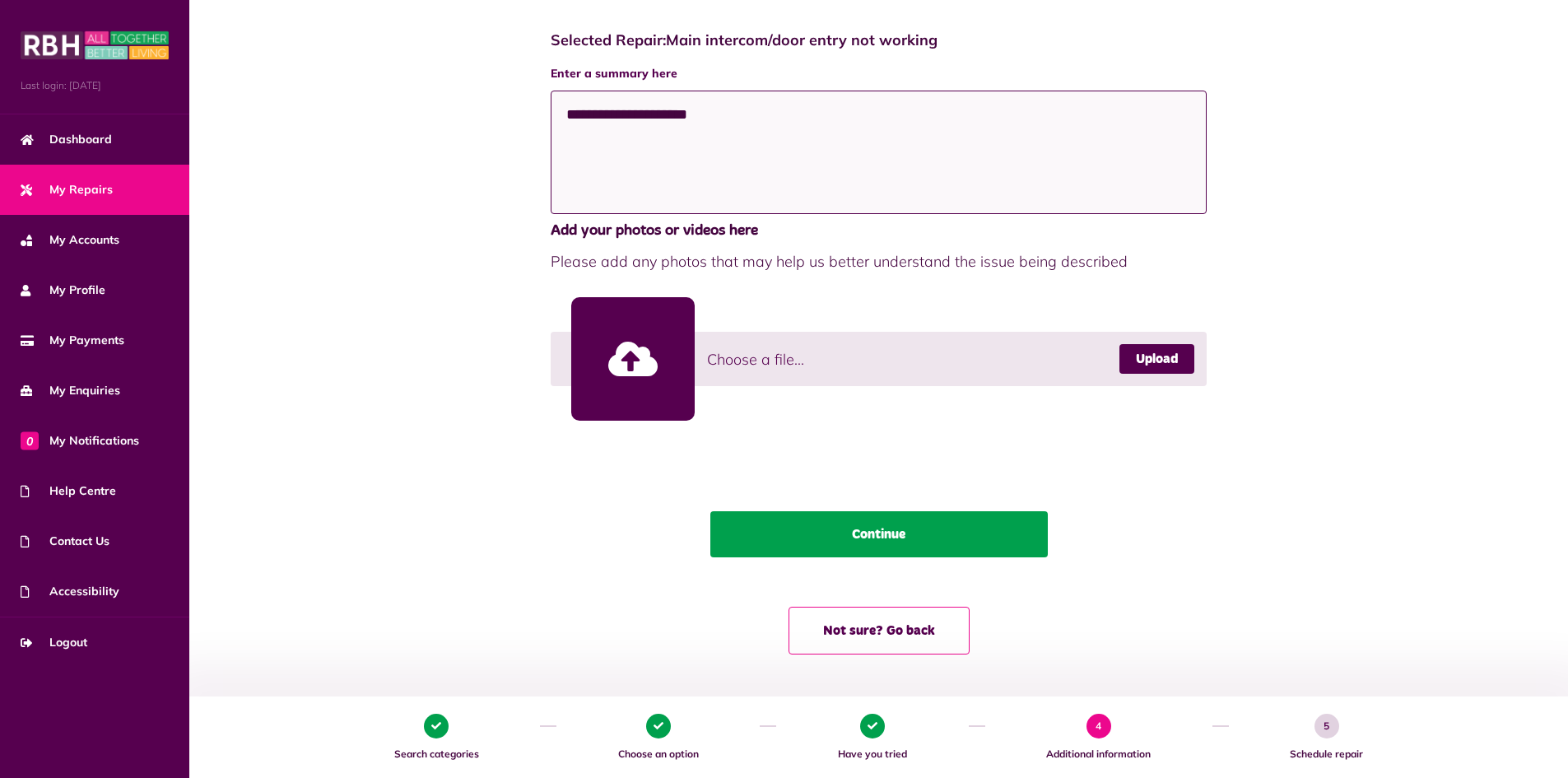
type textarea "**********"
click at [882, 540] on button "Continue" at bounding box center [879, 535] width 338 height 46
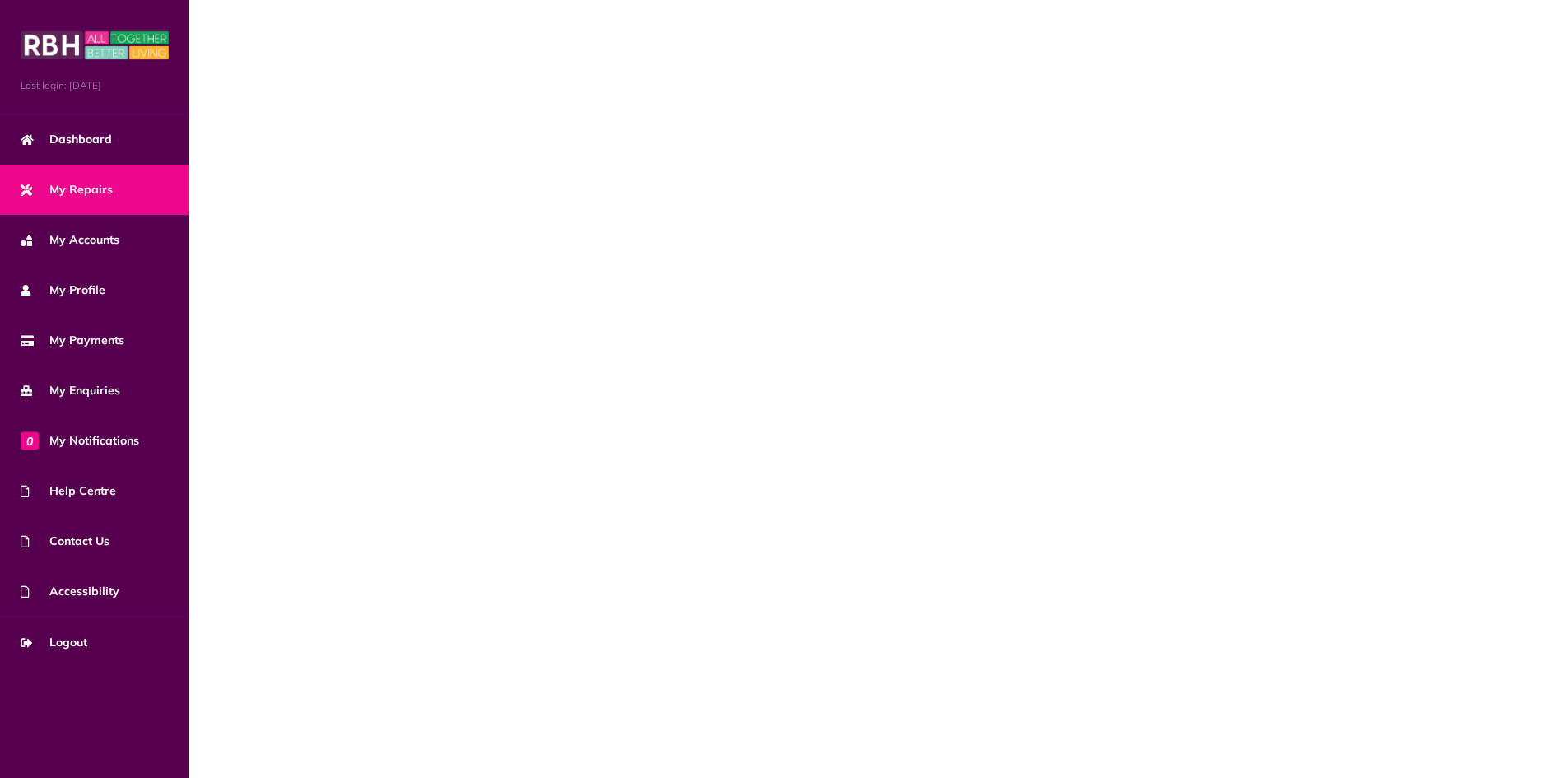
scroll to position [0, 0]
click at [93, 195] on span "My Repairs" at bounding box center [66, 190] width 92 height 17
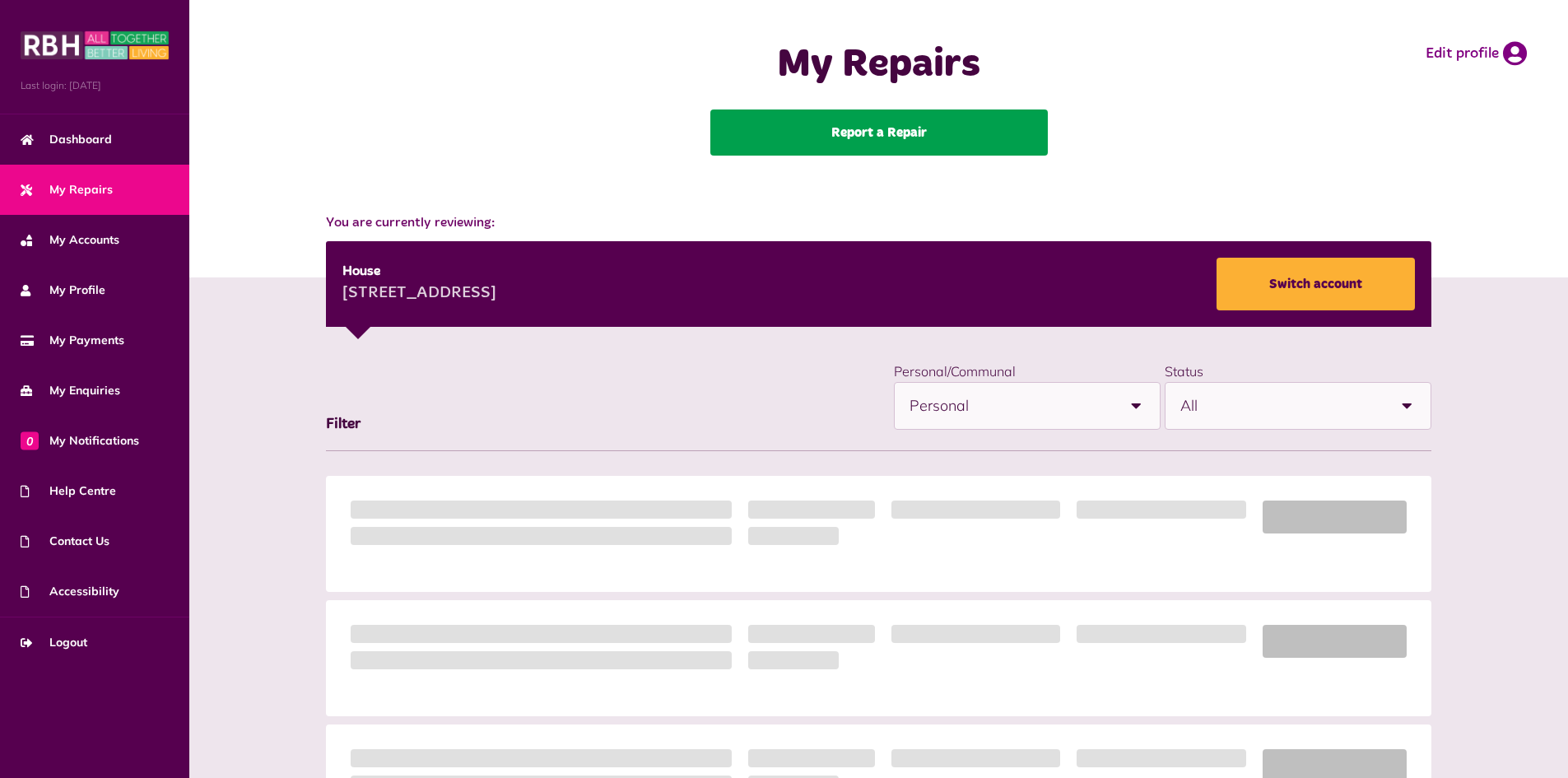
click at [786, 138] on link "Report a Repair" at bounding box center [879, 132] width 338 height 46
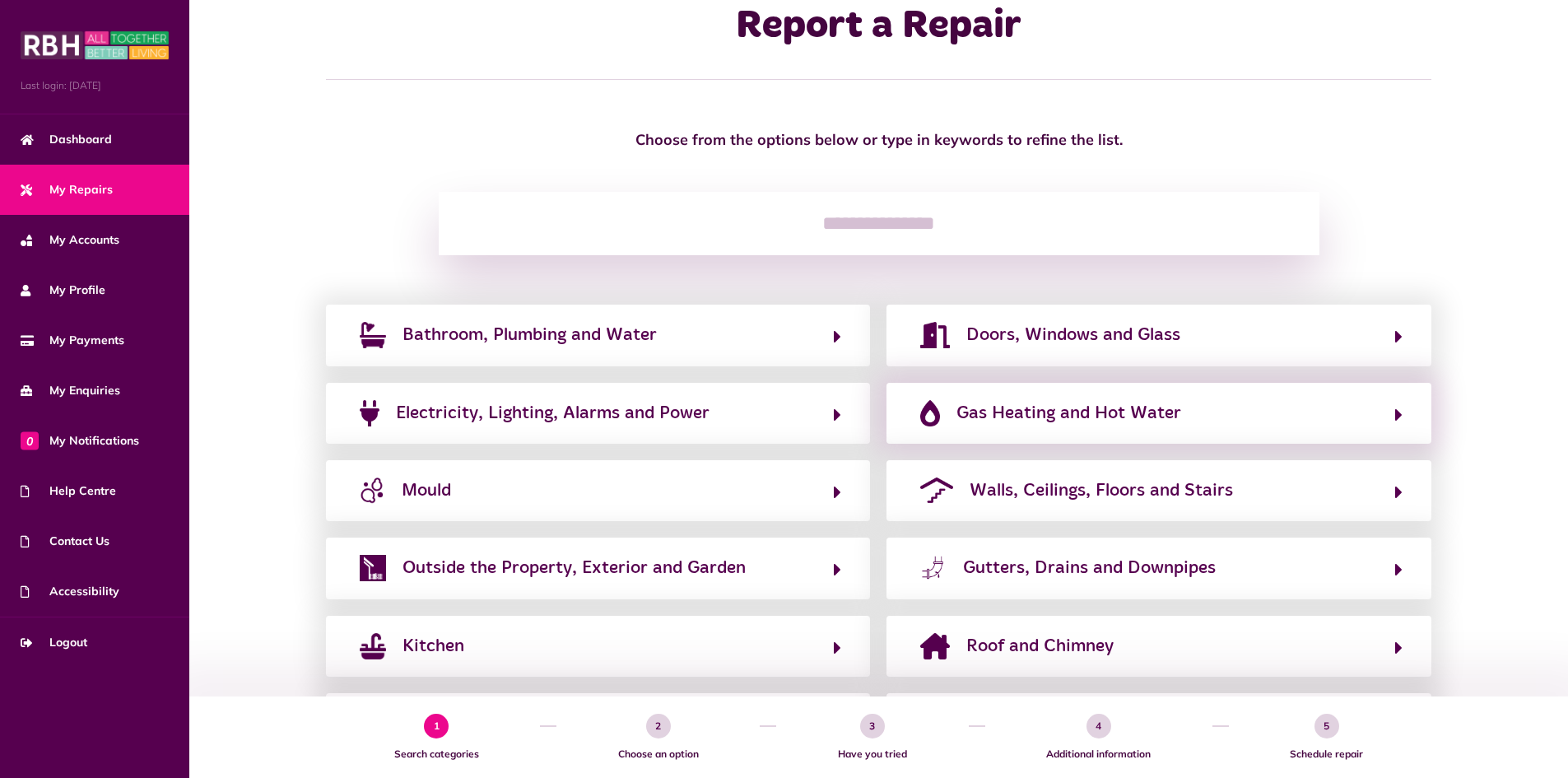
scroll to position [147, 0]
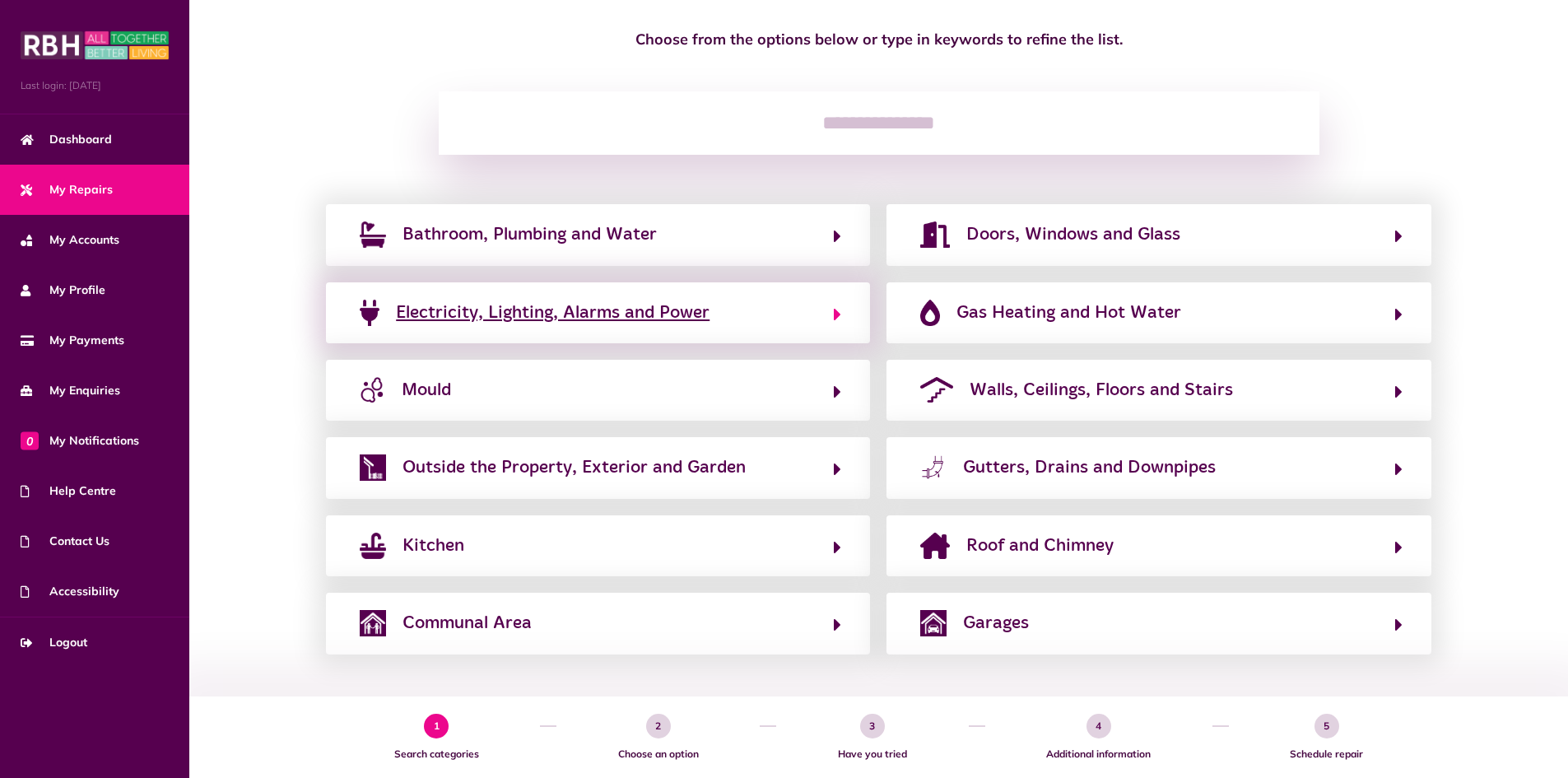
click at [480, 310] on span "Electricity, Lighting, Alarms and Power" at bounding box center [552, 313] width 314 height 27
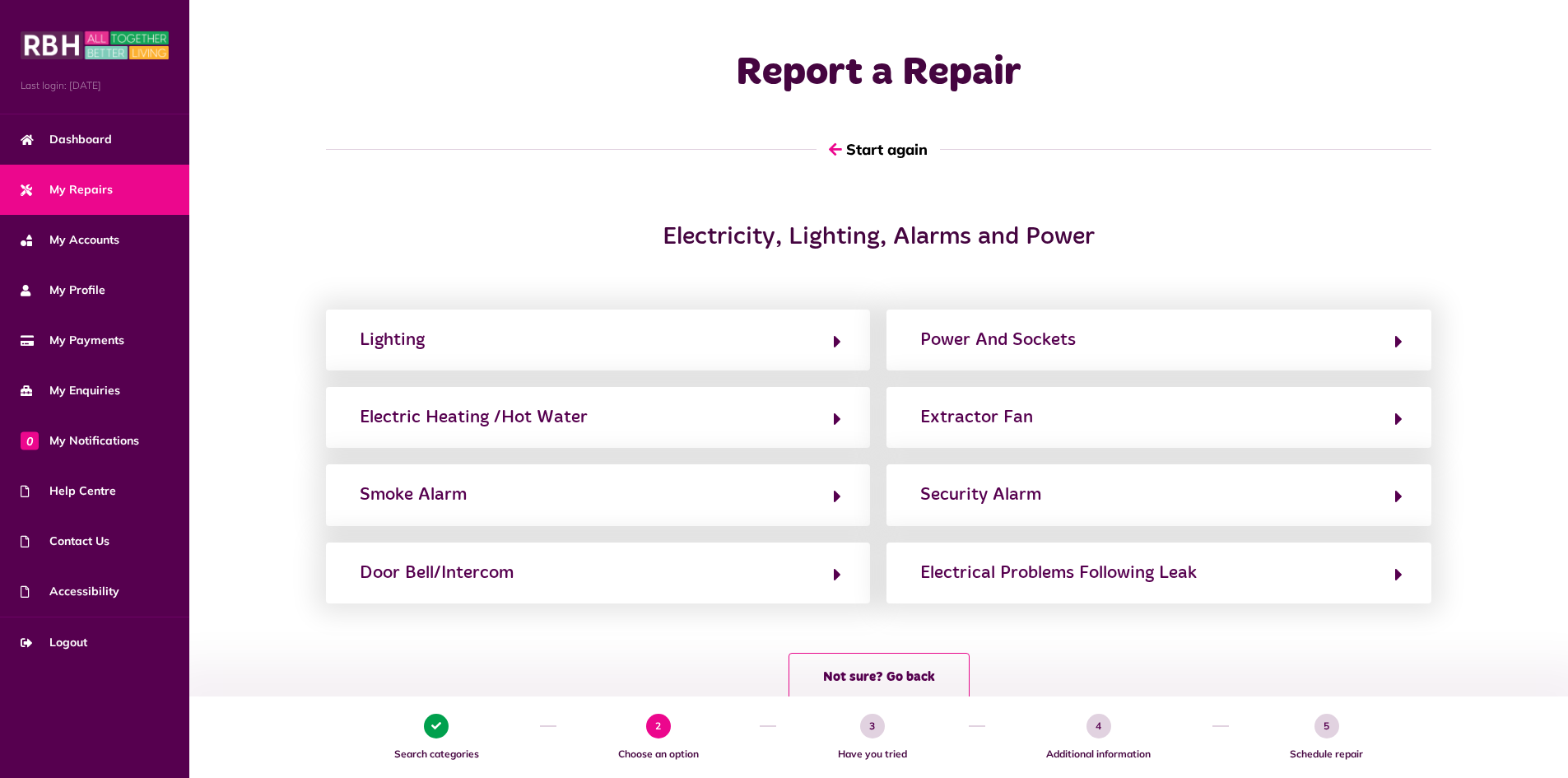
scroll to position [0, 0]
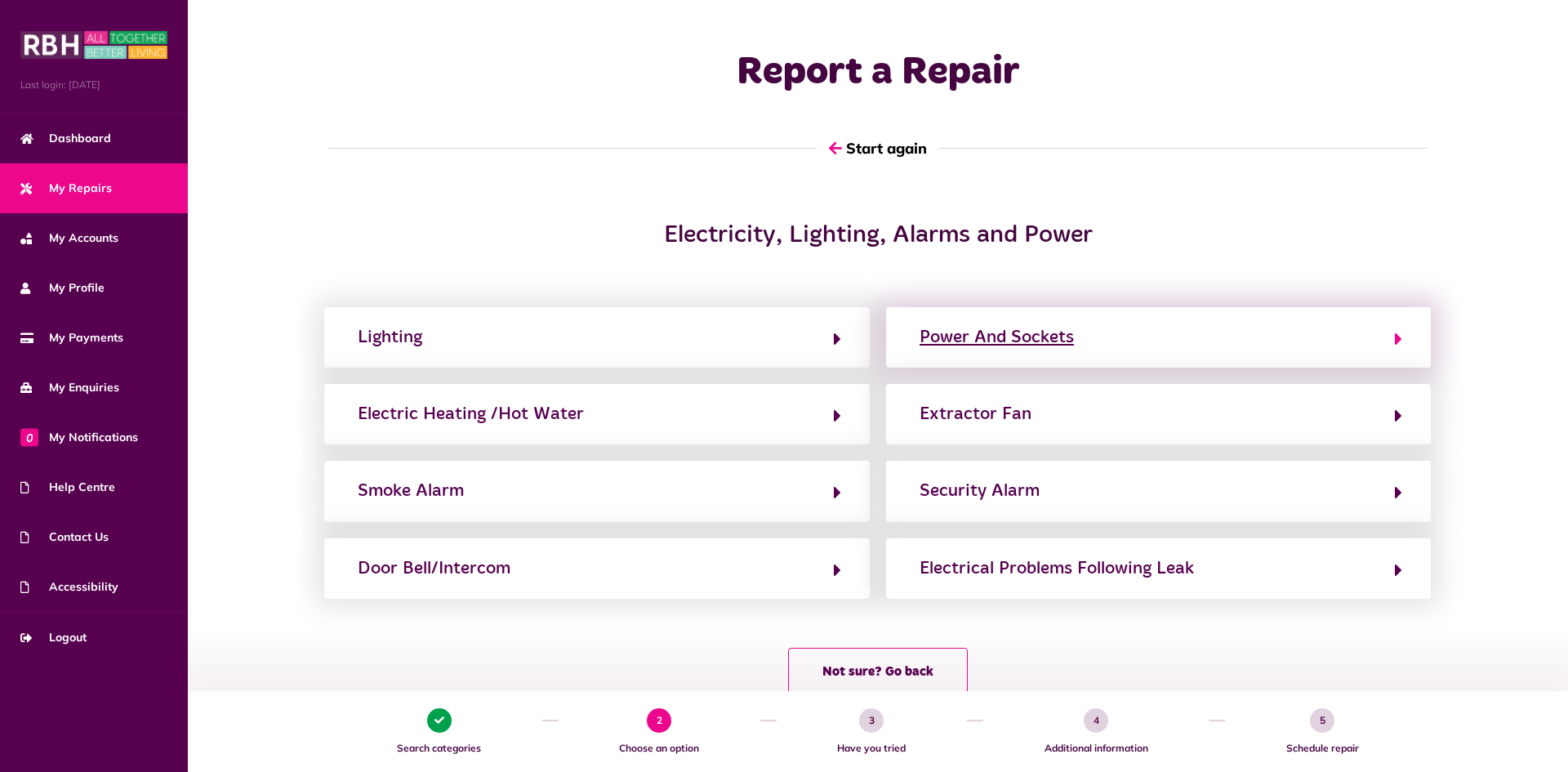
click at [961, 340] on div "Power And Sockets" at bounding box center [997, 337] width 154 height 26
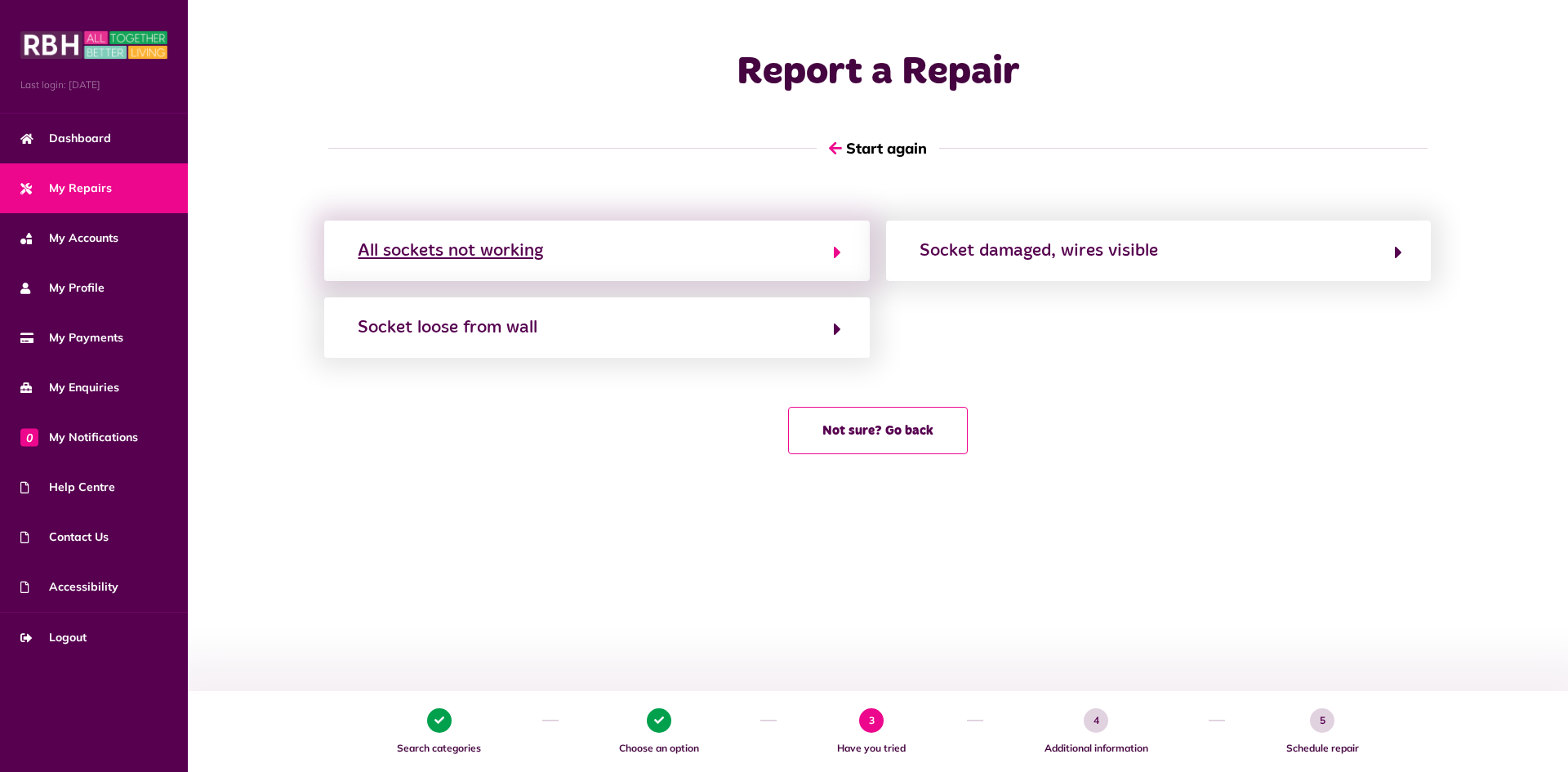
click at [542, 261] on div "All sockets not working" at bounding box center [450, 251] width 185 height 26
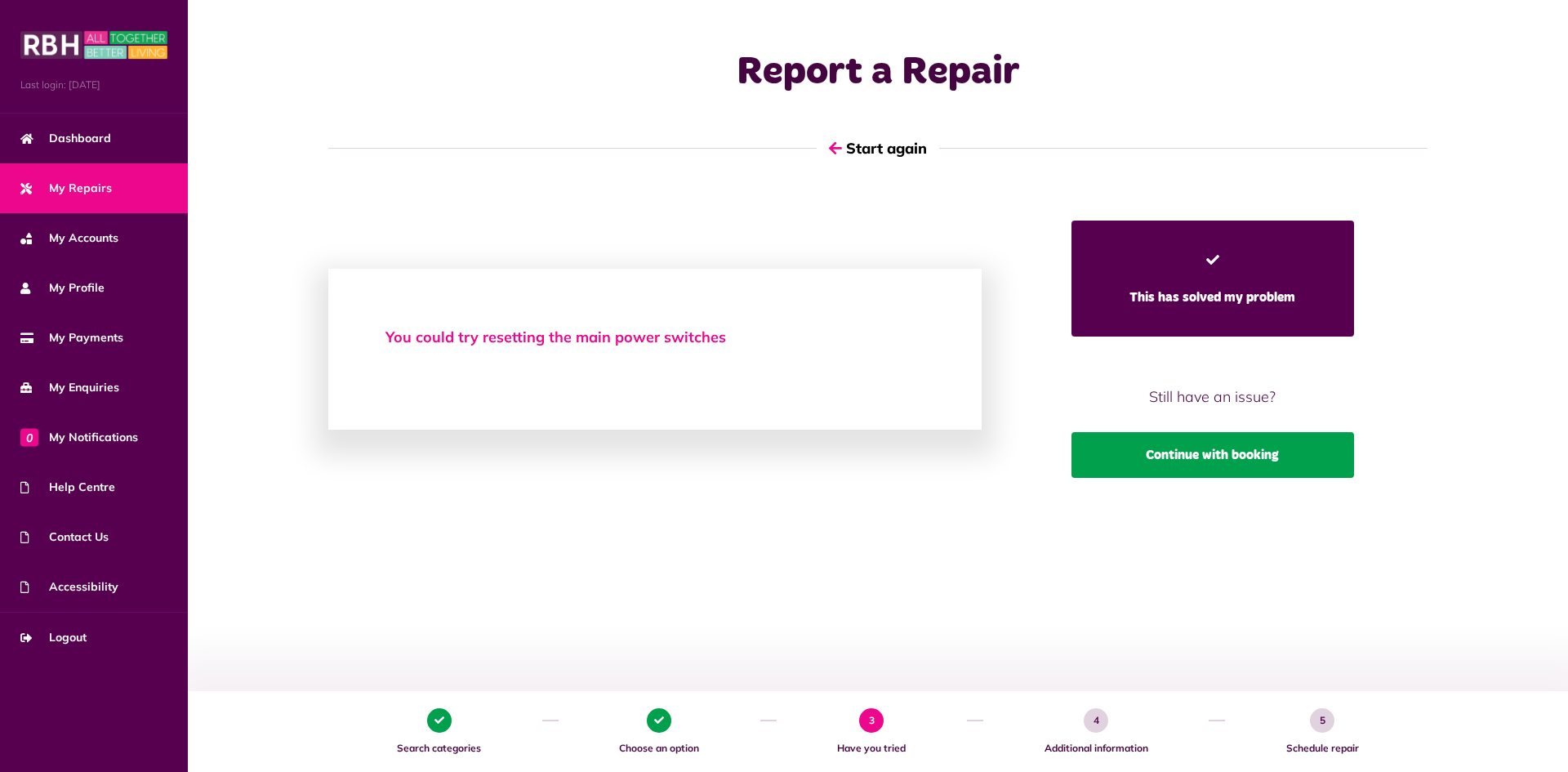
click at [1246, 471] on button "Continue with booking" at bounding box center [1213, 456] width 283 height 46
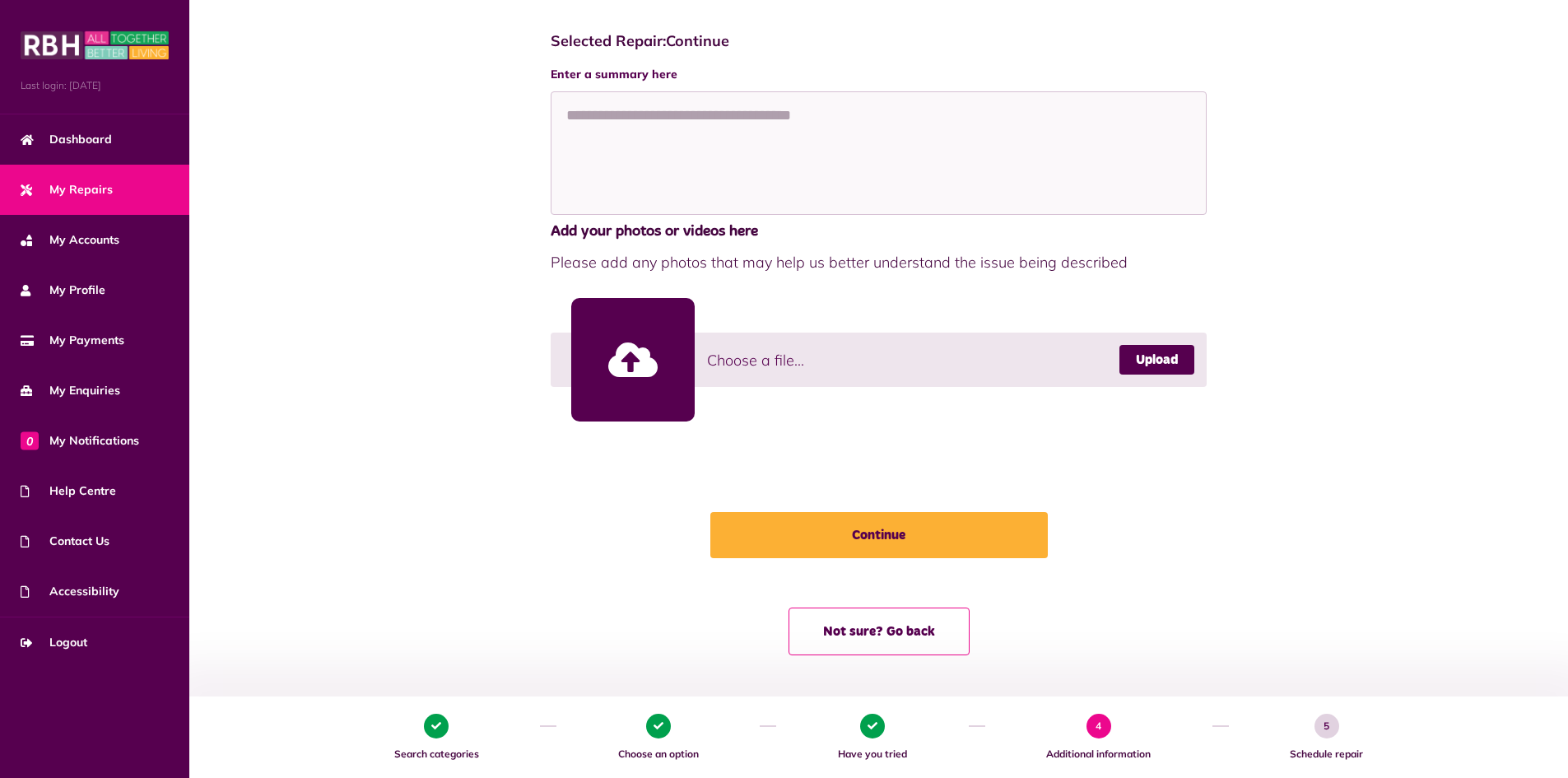
scroll to position [537, 0]
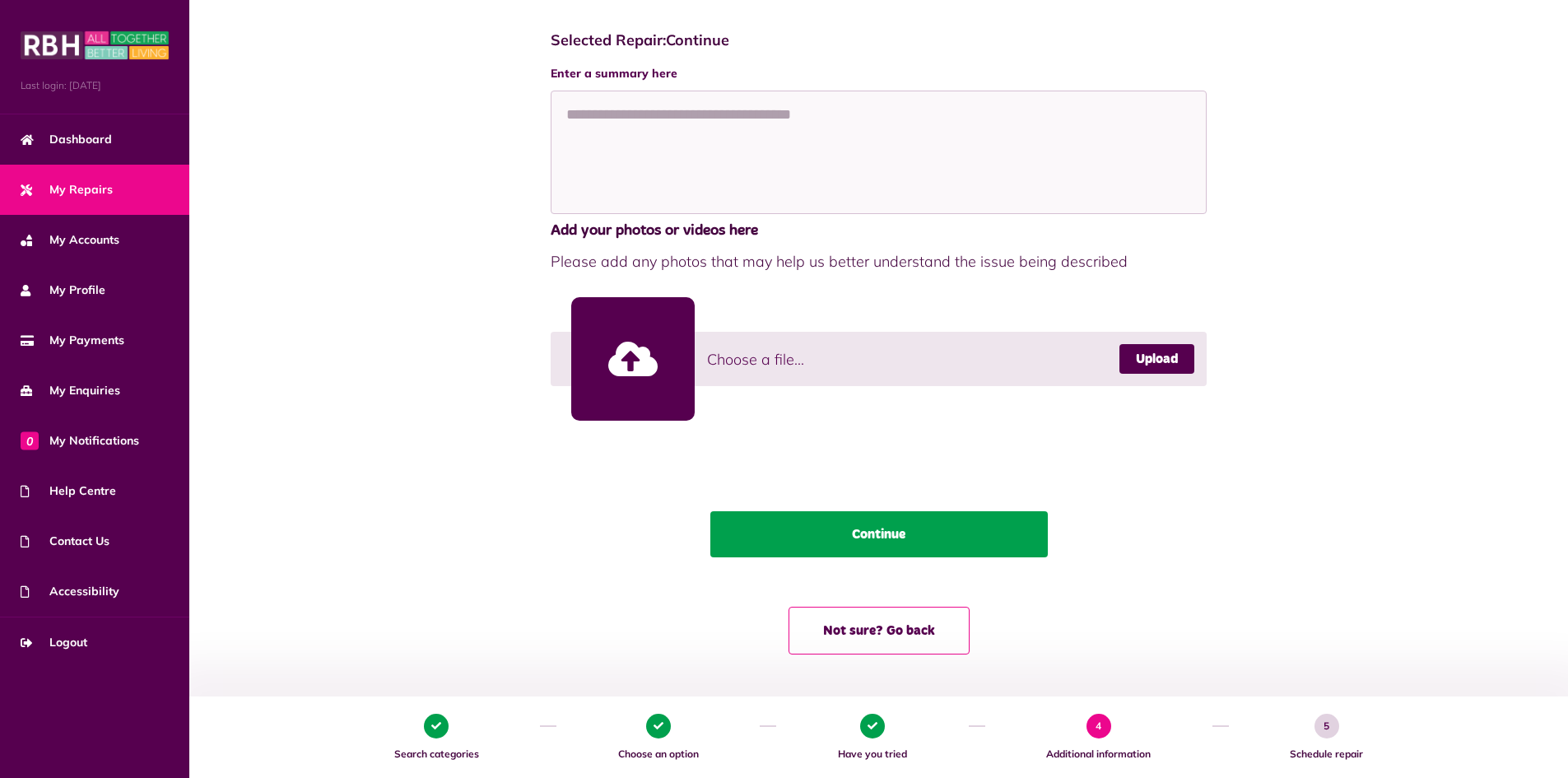
click at [856, 538] on button "Continue" at bounding box center [879, 535] width 338 height 46
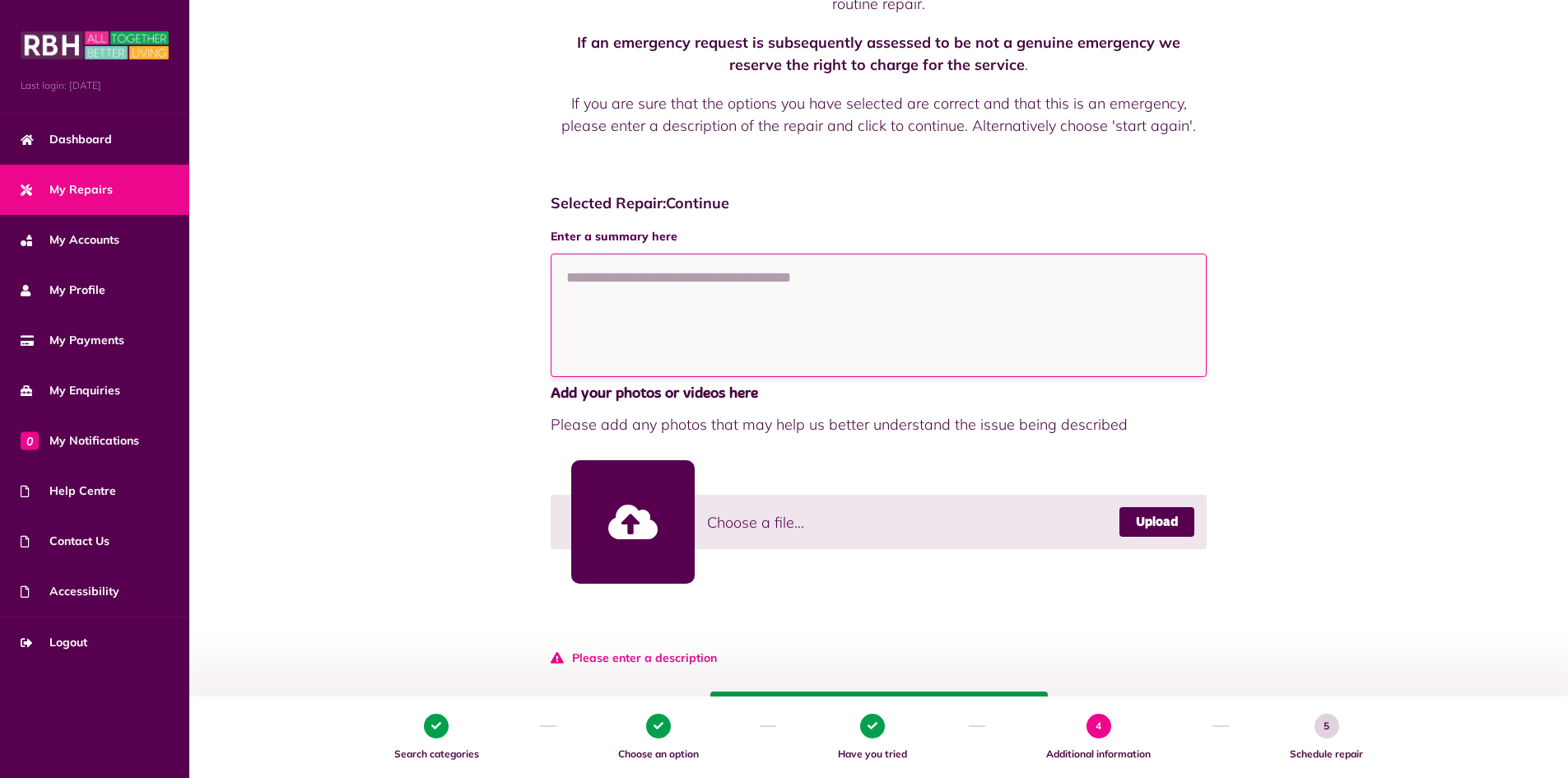
scroll to position [372, 0]
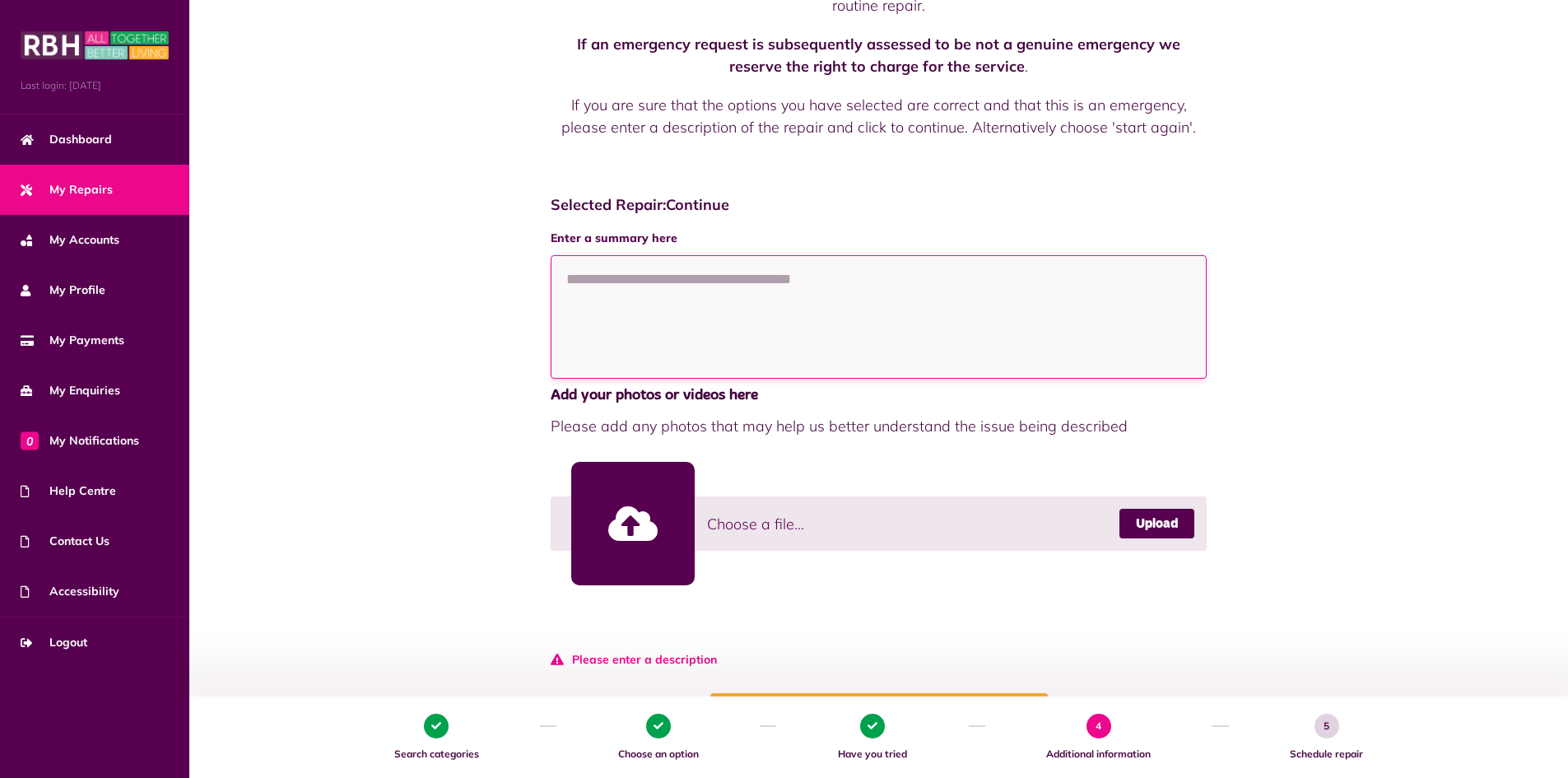
click at [580, 276] on textarea at bounding box center [879, 317] width 657 height 124
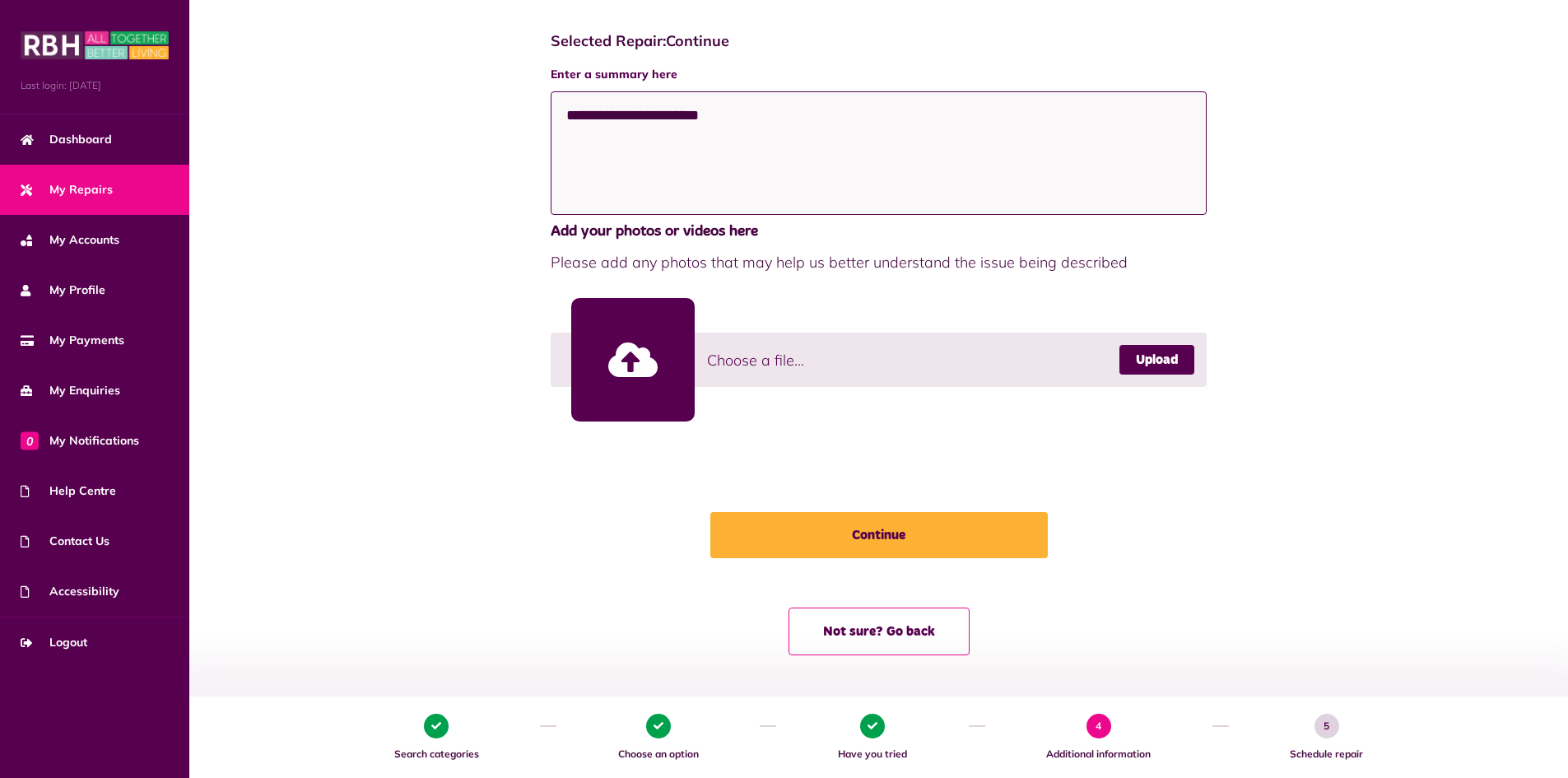
scroll to position [537, 0]
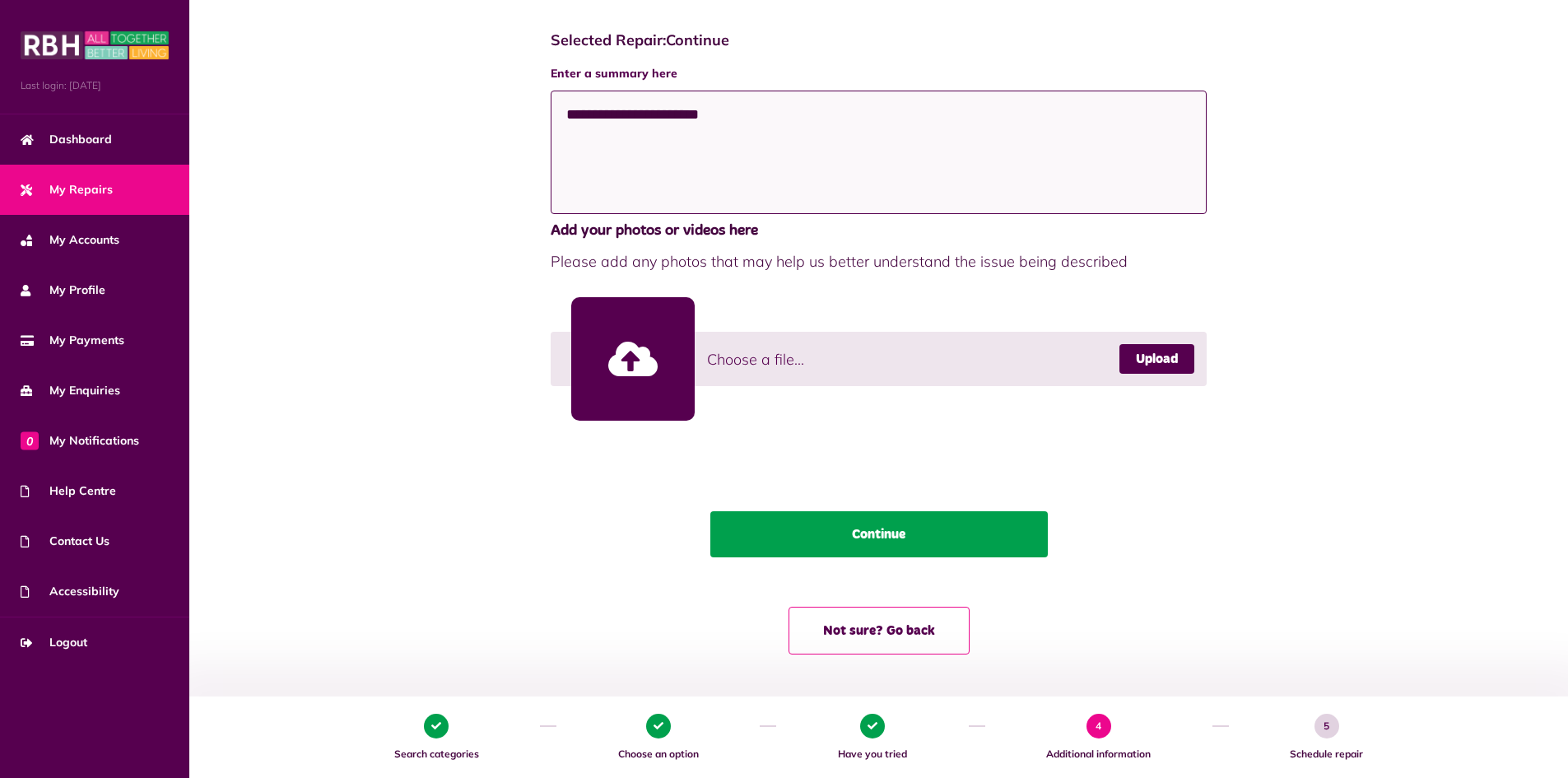
type textarea "**********"
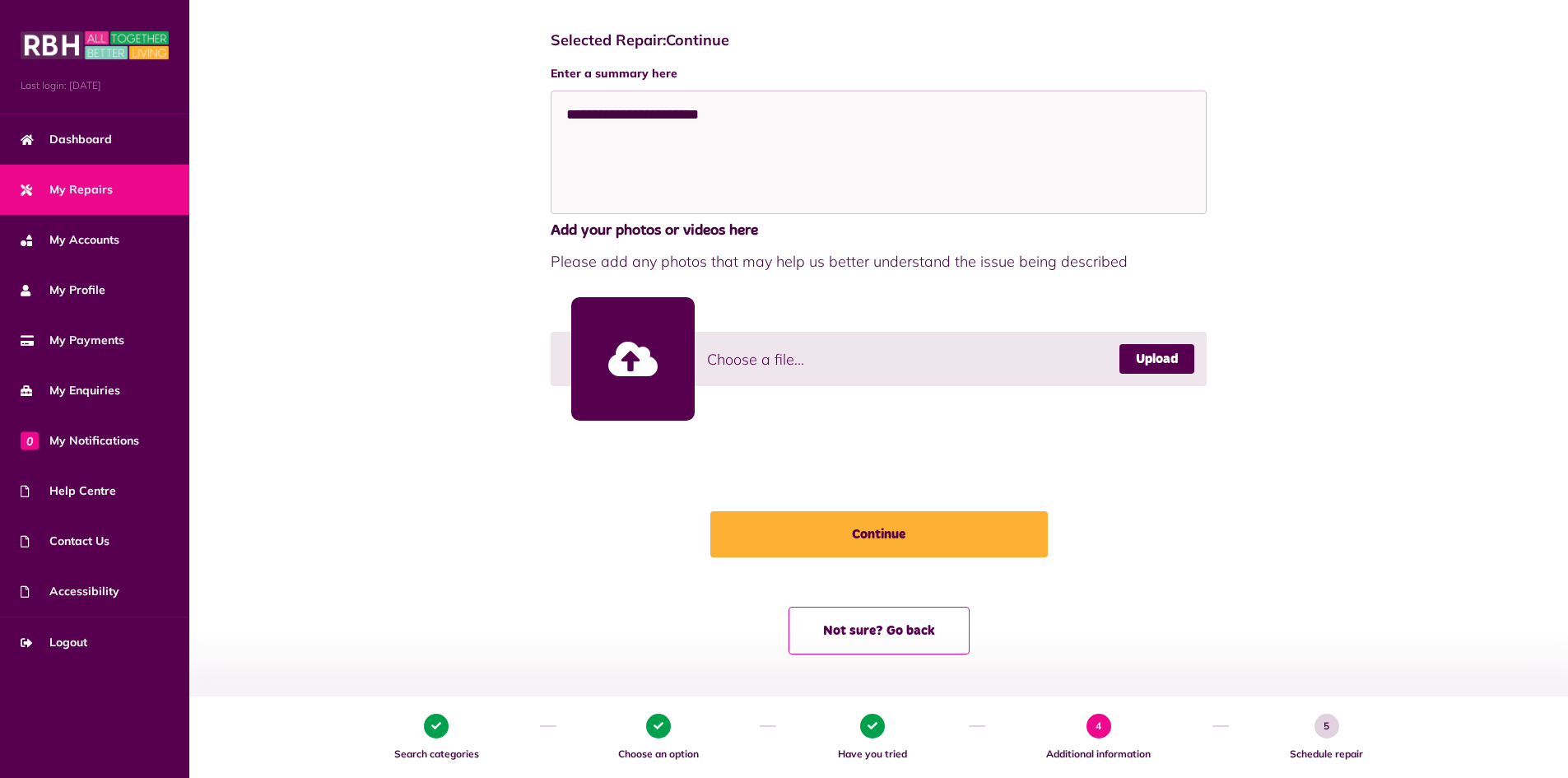
drag, startPoint x: 867, startPoint y: 541, endPoint x: 863, endPoint y: 522, distance: 19.4
click at [866, 535] on button "Continue" at bounding box center [879, 535] width 338 height 46
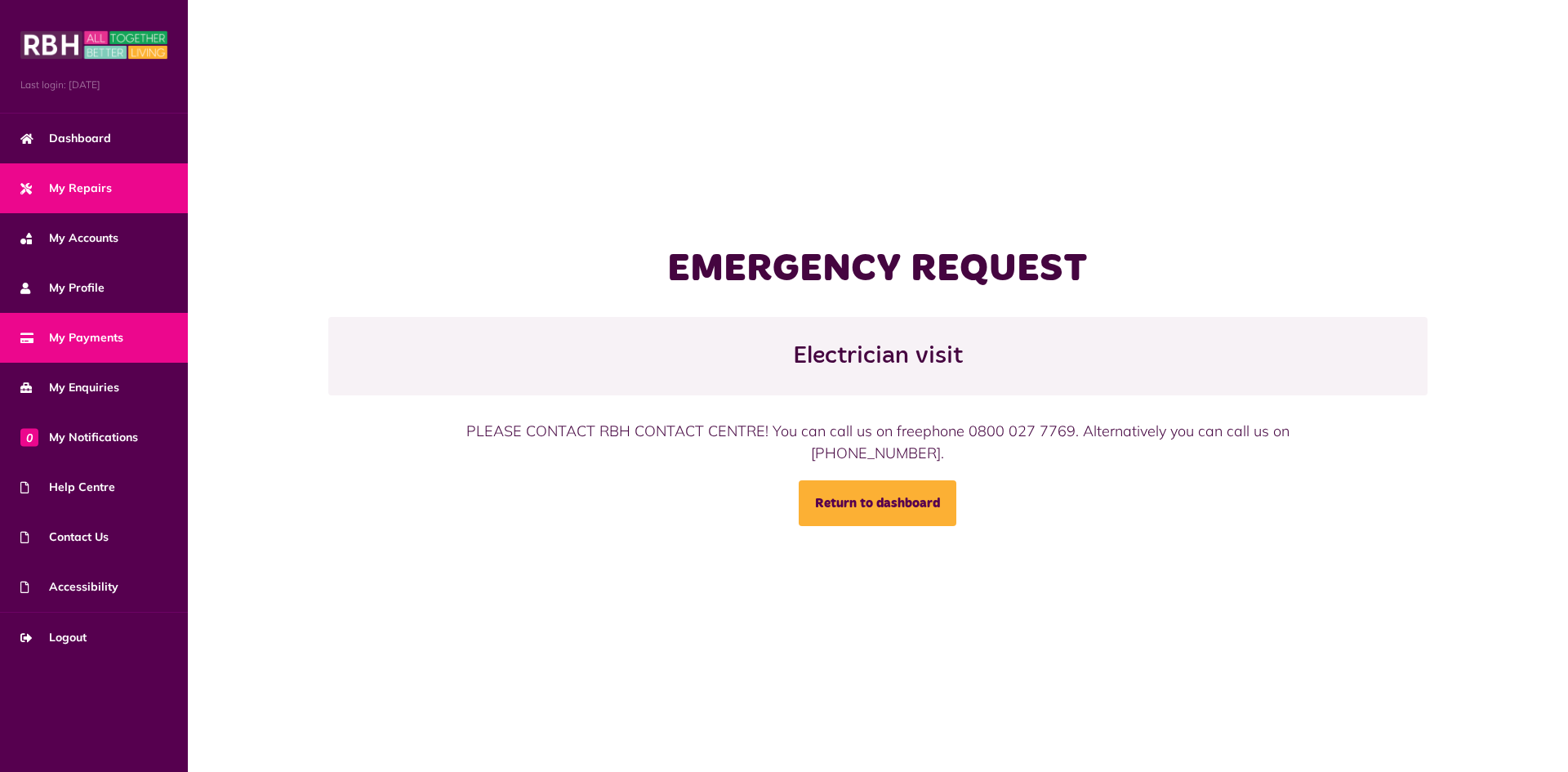
click at [109, 348] on link "My Payments" at bounding box center [94, 338] width 188 height 49
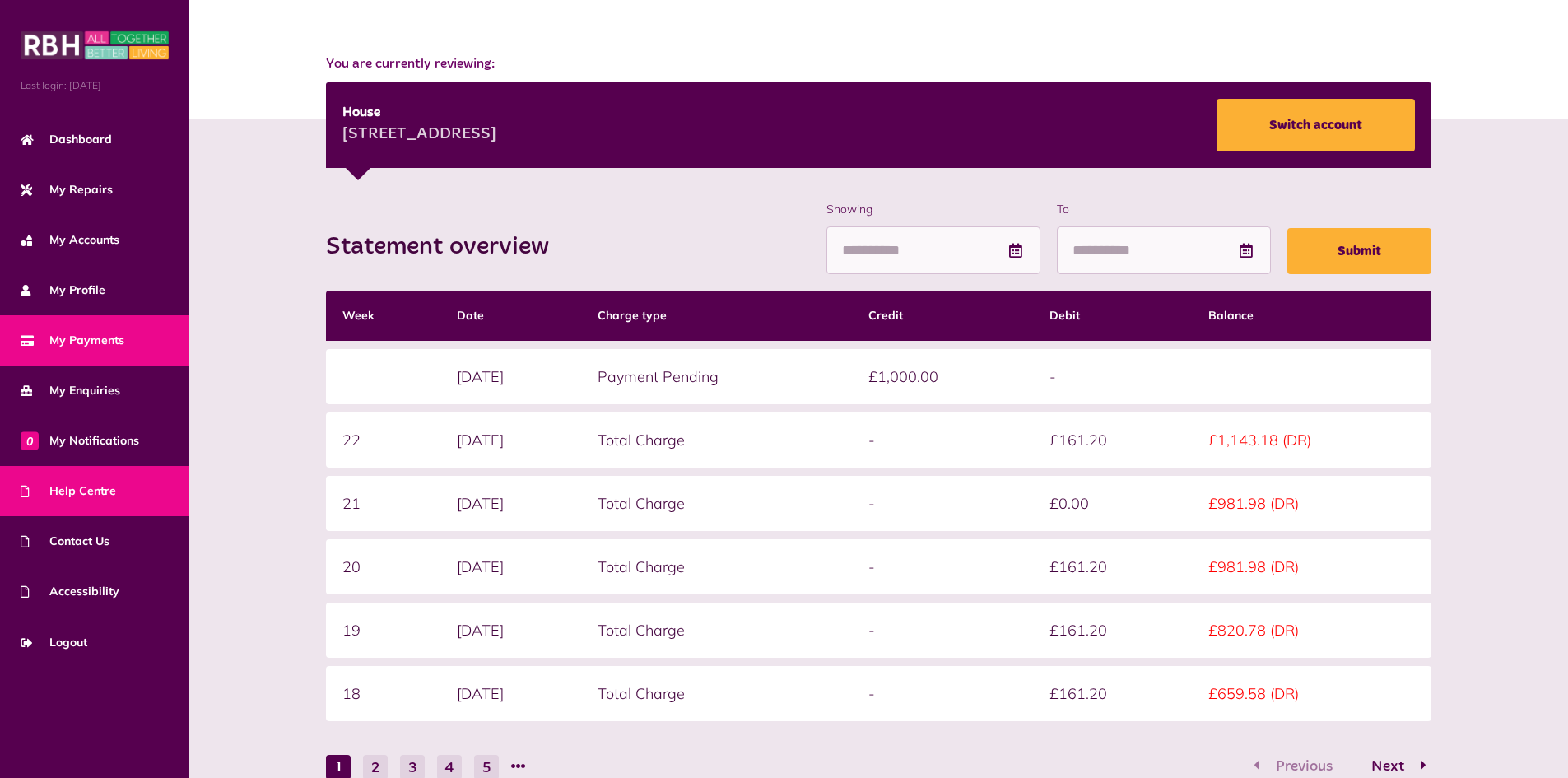
scroll to position [247, 0]
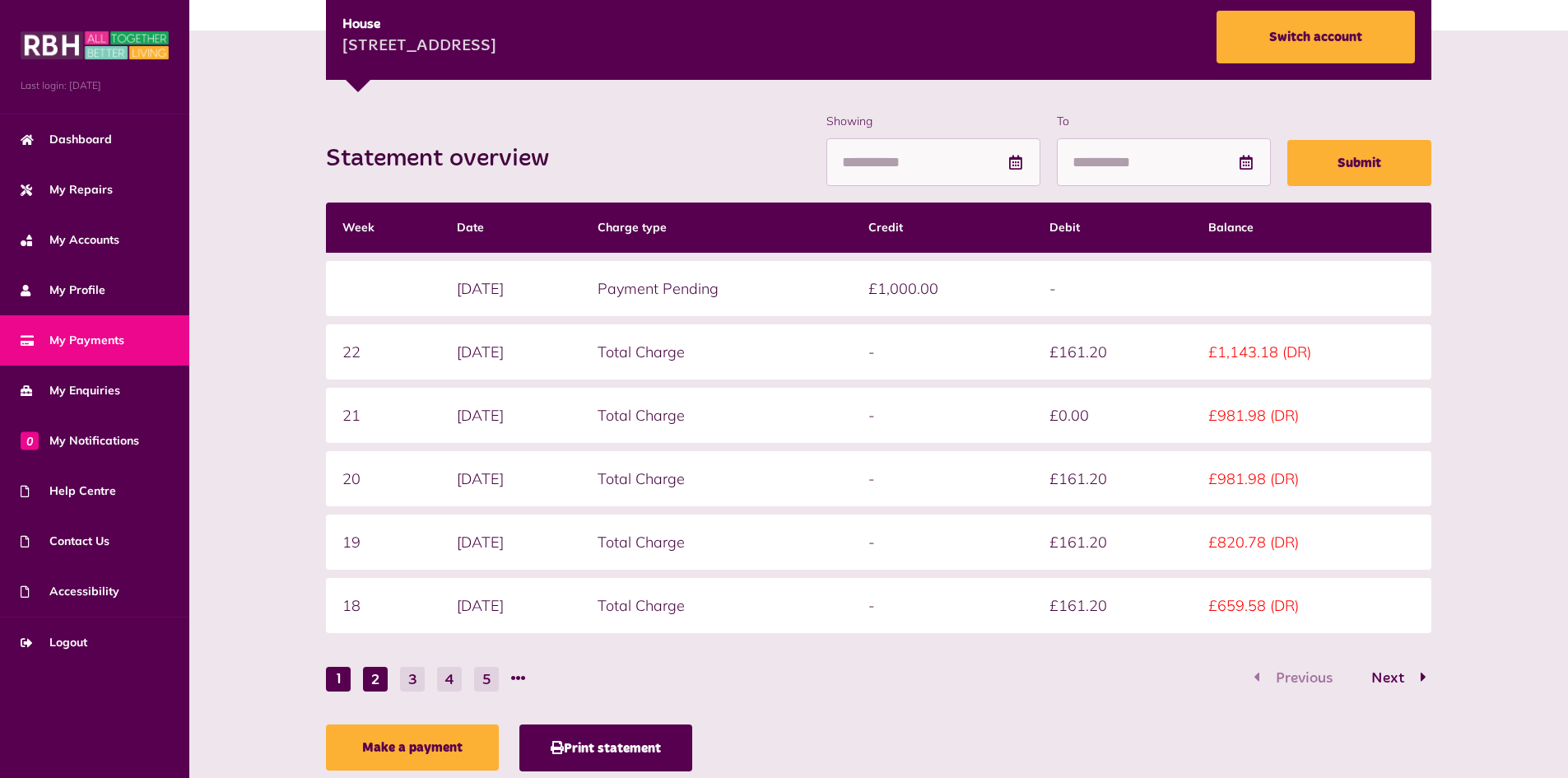
click at [376, 680] on button "2" at bounding box center [375, 679] width 25 height 25
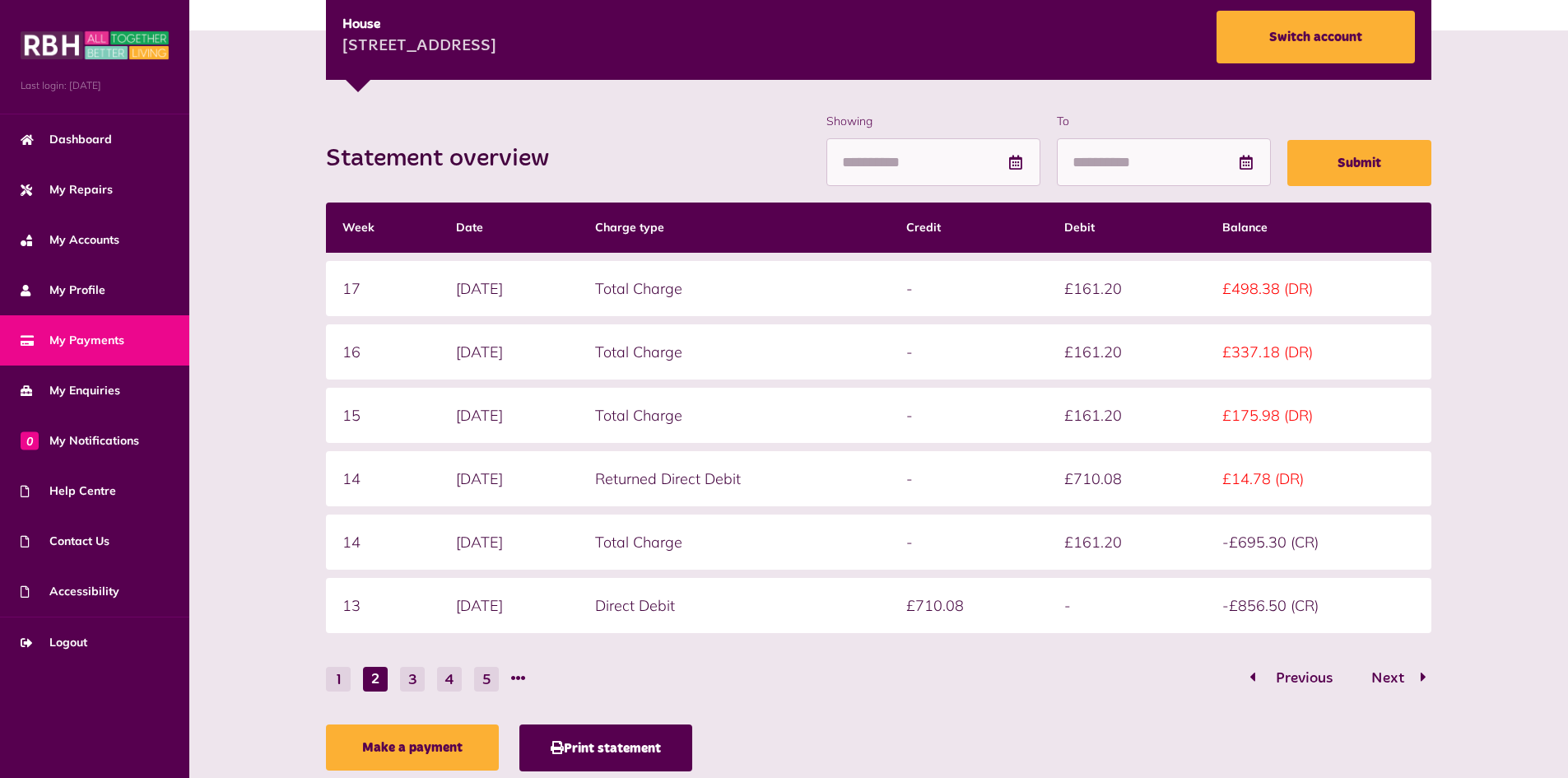
click at [1273, 681] on span "Previous" at bounding box center [1304, 678] width 82 height 15
